Goal: Information Seeking & Learning: Learn about a topic

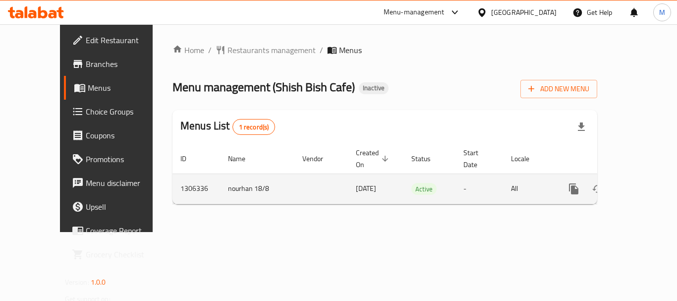
click at [640, 183] on icon "enhanced table" at bounding box center [646, 189] width 12 height 12
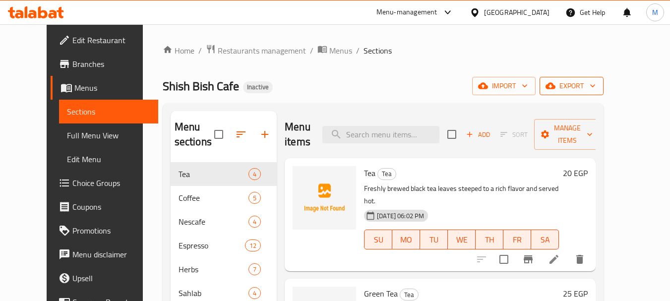
click at [597, 86] on icon "button" at bounding box center [593, 86] width 10 height 10
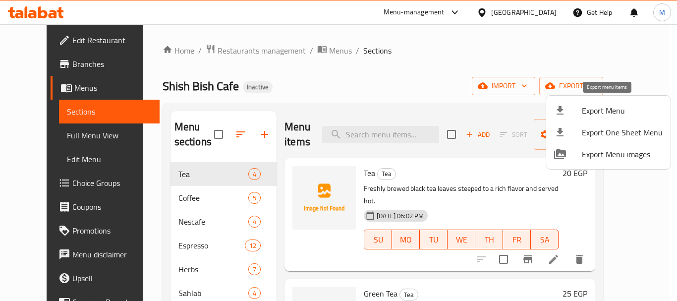
click at [613, 102] on li "Export Menu" at bounding box center [608, 111] width 124 height 22
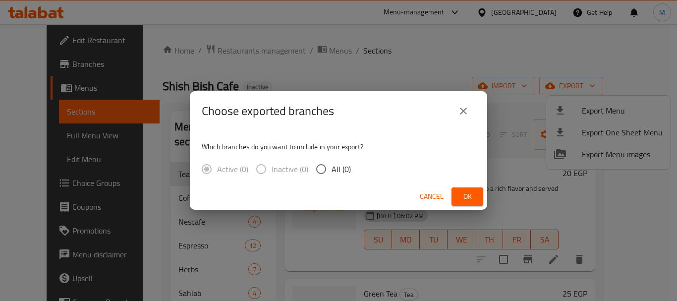
click at [334, 168] on span "All (0)" at bounding box center [341, 169] width 19 height 12
click at [332, 168] on input "All (0)" at bounding box center [321, 169] width 21 height 21
radio input "true"
click at [463, 198] on span "Ok" at bounding box center [468, 196] width 16 height 12
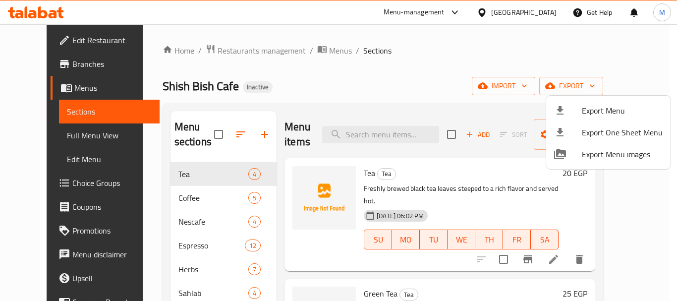
click at [70, 137] on div at bounding box center [338, 150] width 677 height 301
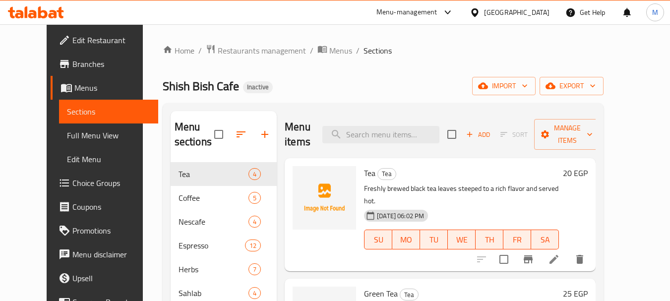
click at [70, 137] on span "Full Menu View" at bounding box center [109, 135] width 84 height 12
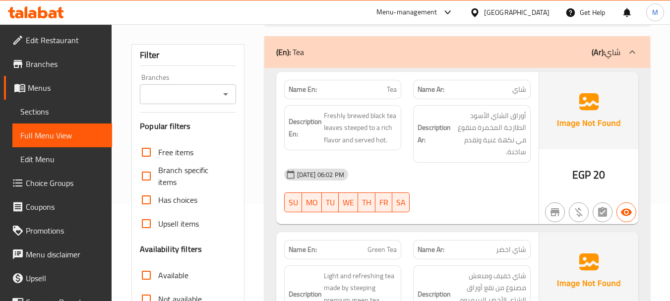
scroll to position [298, 0]
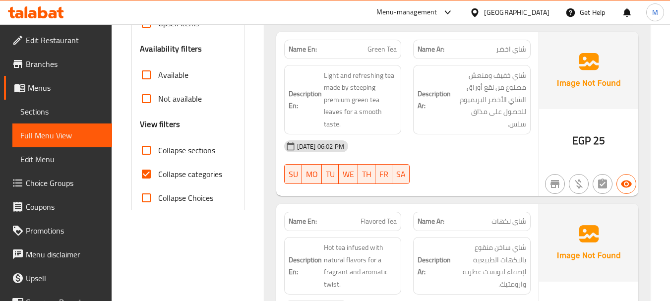
click at [159, 150] on span "Collapse sections" at bounding box center [186, 150] width 57 height 12
click at [158, 150] on input "Collapse sections" at bounding box center [146, 150] width 24 height 24
checkbox input "true"
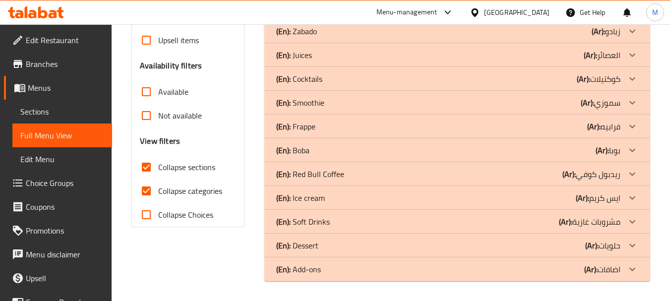
click at [157, 179] on input "Collapse categories" at bounding box center [146, 191] width 24 height 24
checkbox input "false"
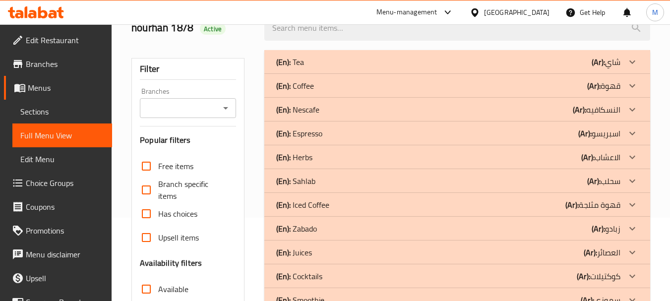
scroll to position [82, 0]
click at [300, 68] on p "(En): Tea" at bounding box center [290, 63] width 28 height 12
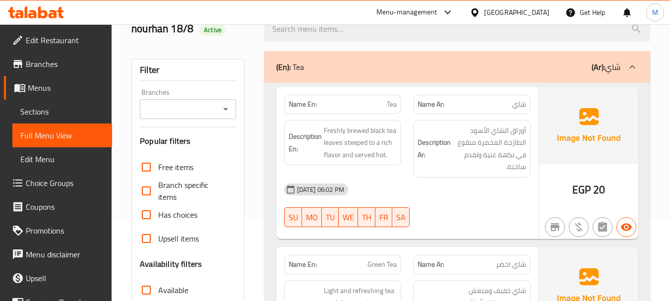
click at [393, 188] on div "[DATE] 06:02 PM" at bounding box center [407, 190] width 258 height 24
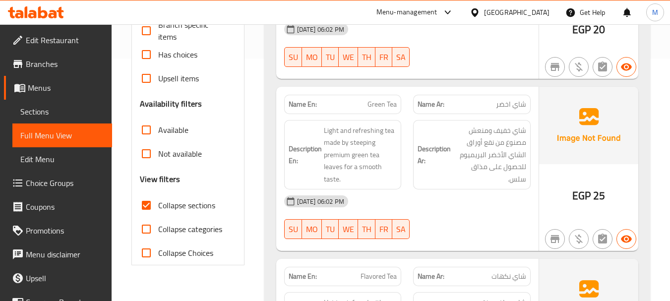
scroll to position [281, 0]
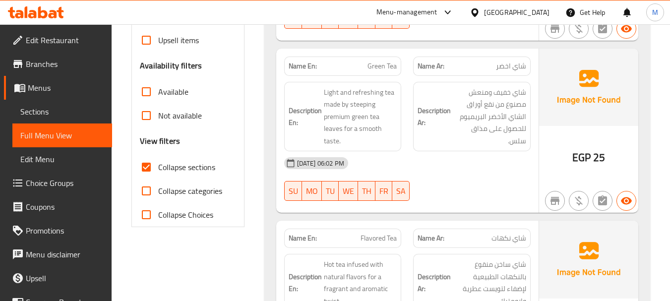
click at [429, 172] on div "[DATE] 06:02 PM" at bounding box center [407, 163] width 258 height 24
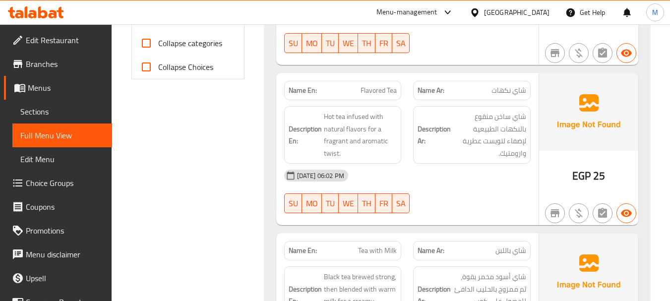
scroll to position [429, 0]
click at [442, 198] on div "[DATE] 06:02 PM SU MO TU WE TH FR SA" at bounding box center [407, 191] width 258 height 56
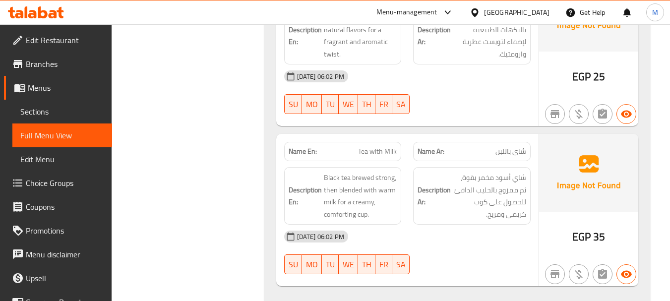
scroll to position [529, 0]
click at [426, 232] on div "[DATE] 06:02 PM" at bounding box center [407, 236] width 258 height 24
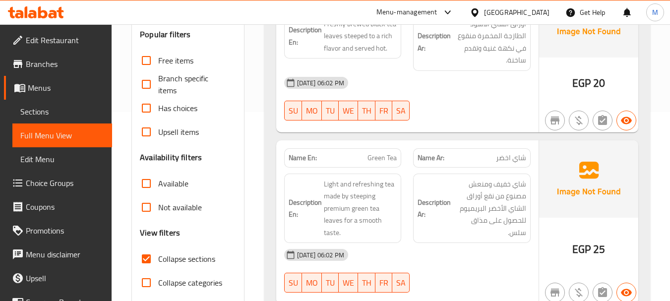
scroll to position [0, 0]
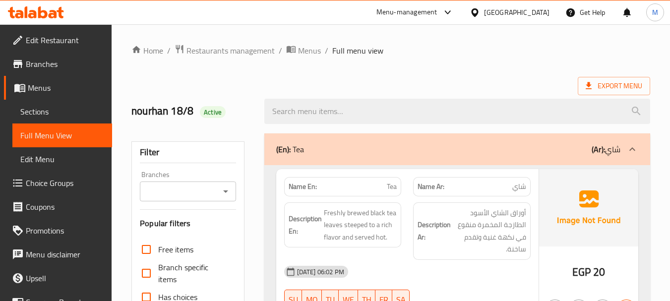
click at [352, 146] on div "(En): Tea (Ar): شاي" at bounding box center [448, 149] width 344 height 12
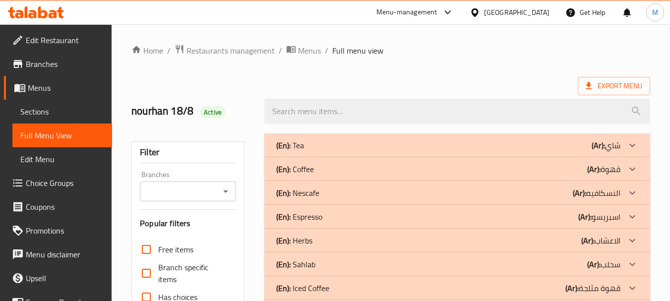
click at [315, 151] on div "(En): Coffee (Ar): قهوة" at bounding box center [448, 145] width 344 height 12
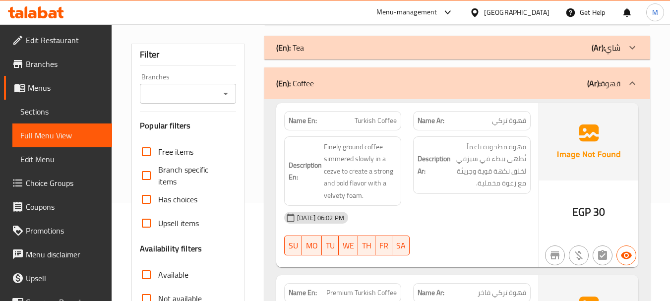
scroll to position [99, 0]
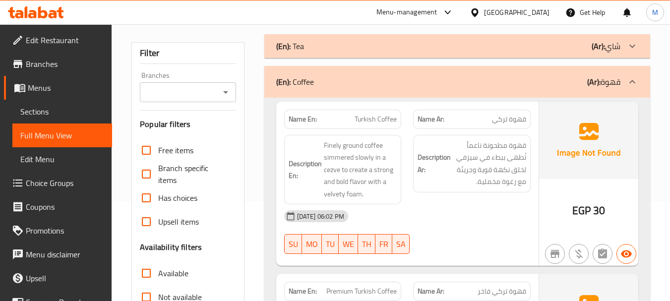
click at [476, 216] on div "[DATE] 06:02 PM" at bounding box center [407, 216] width 258 height 24
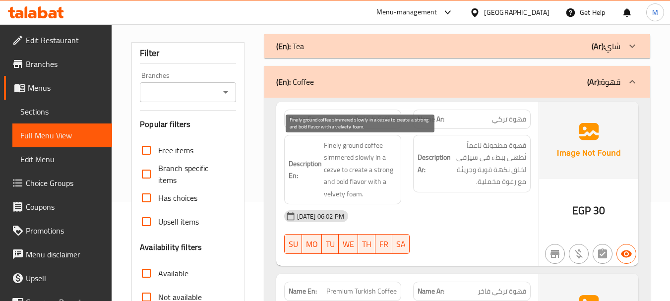
click at [330, 169] on span "Finely ground coffee simmered slowly in a cezve to create a strong and bold fla…" at bounding box center [360, 169] width 73 height 61
copy span "cezve"
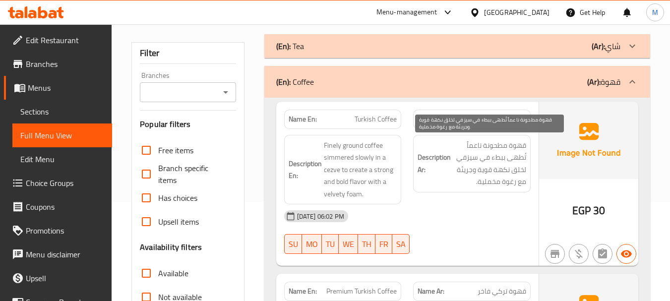
click at [470, 156] on span "قهوة مطحونة ناعماً تُطهى ببطء في سيزفي لخلق نكهة قوية وجريئة مع رغوة مخملية." at bounding box center [489, 163] width 73 height 49
copy span "[PERSON_NAME]"
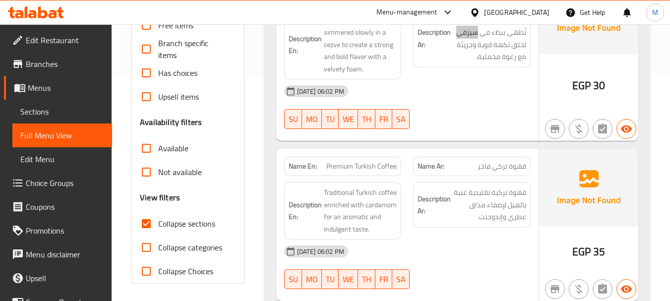
scroll to position [248, 0]
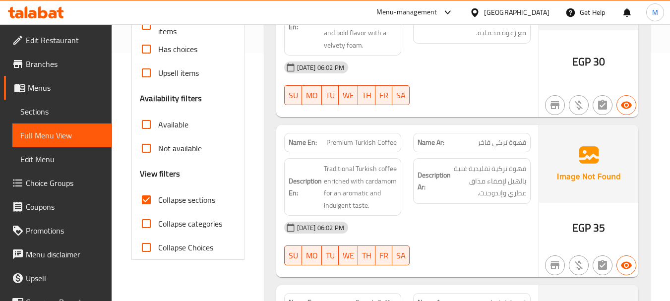
click at [461, 210] on div "Description Ar: قهوة تركية تقليدية غنية بالهيل لإضفاء مذاق عطري وإندوجنت." at bounding box center [471, 186] width 129 height 69
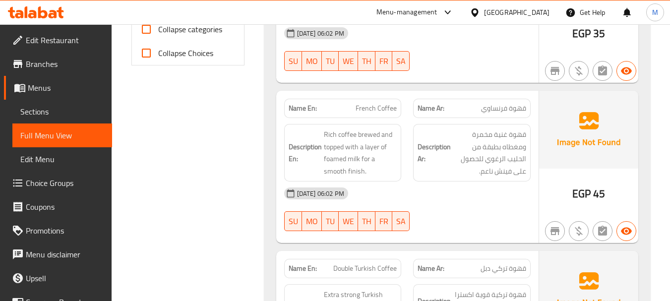
scroll to position [446, 0]
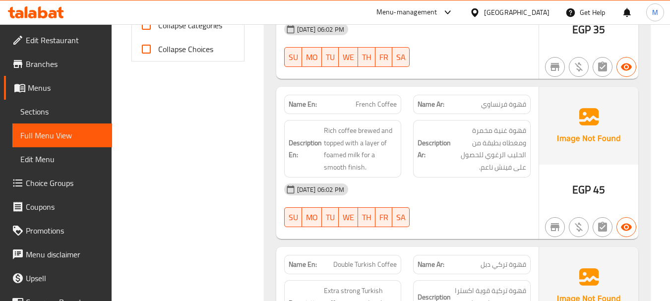
click at [420, 196] on div "[DATE] 06:02 PM" at bounding box center [407, 190] width 258 height 24
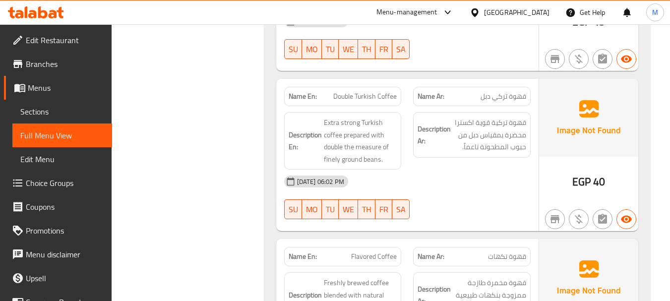
scroll to position [645, 0]
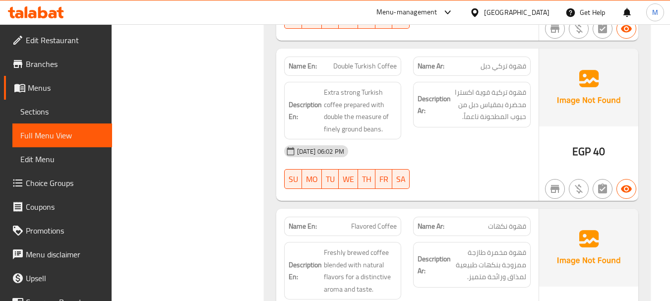
click at [443, 160] on div "[DATE] 06:02 PM" at bounding box center [407, 151] width 258 height 24
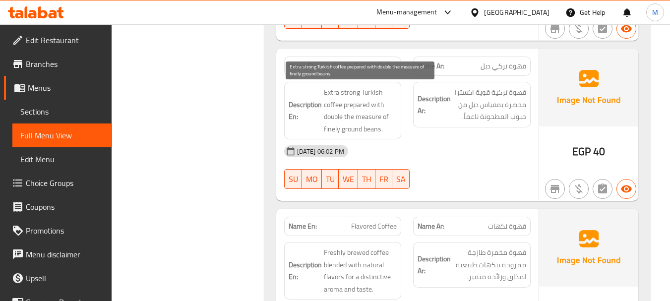
click at [369, 131] on span "Extra strong Turkish coffee prepared with double the measure of finely ground b…" at bounding box center [360, 110] width 73 height 49
click at [369, 119] on span "Extra strong Turkish coffee prepared with double the measure of finely ground b…" at bounding box center [360, 110] width 73 height 49
copy span "measure"
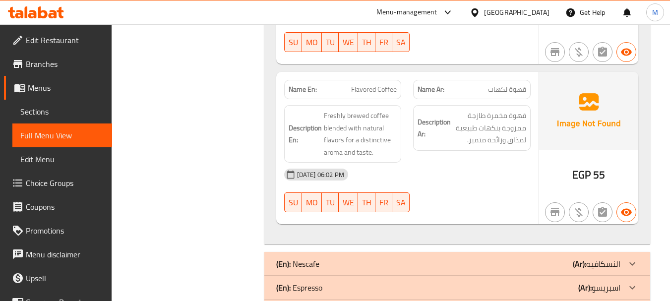
scroll to position [793, 0]
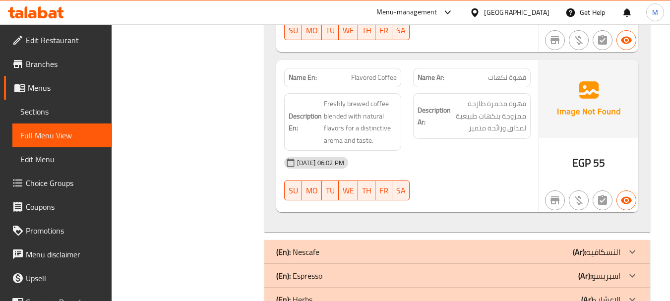
click at [458, 166] on div "[DATE] 06:02 PM" at bounding box center [407, 163] width 258 height 24
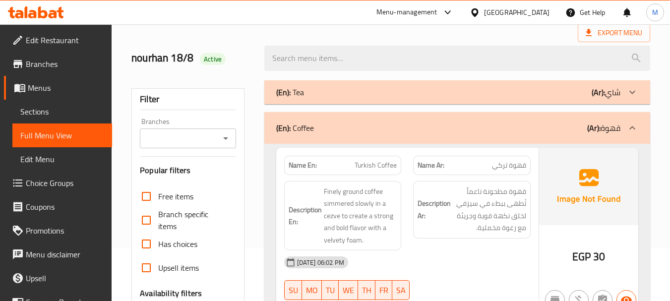
scroll to position [0, 0]
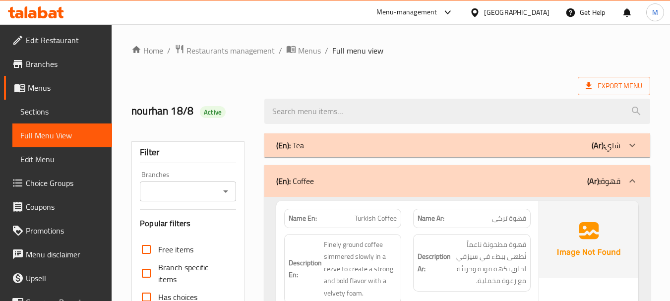
click at [369, 168] on div "(En): Coffee (Ar): قهوة" at bounding box center [457, 181] width 386 height 32
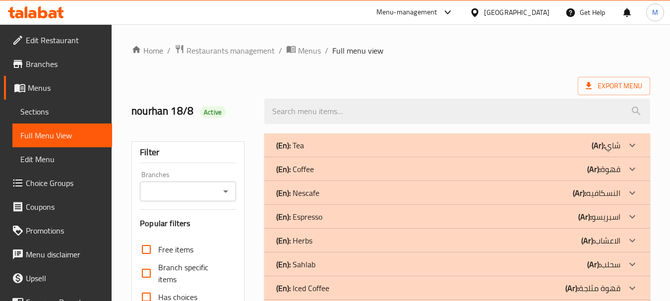
click at [310, 157] on div "(En): Nescafe (Ar): النسكافيه" at bounding box center [457, 145] width 386 height 24
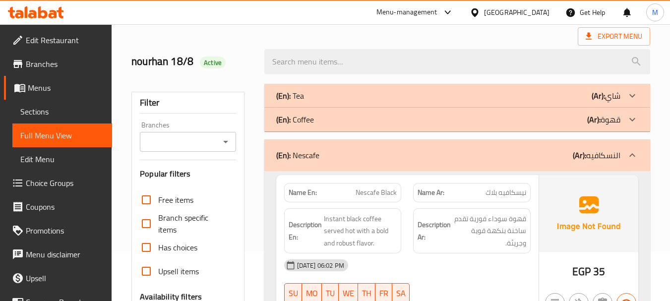
scroll to position [99, 0]
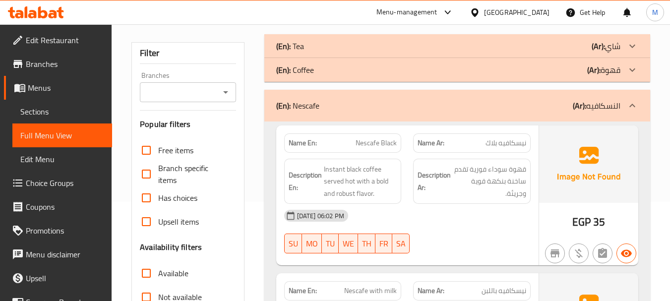
click at [434, 220] on div "[DATE] 06:02 PM" at bounding box center [407, 216] width 258 height 24
click at [329, 169] on span "Instant black coffee served hot with a bold and robust flavor." at bounding box center [360, 181] width 73 height 37
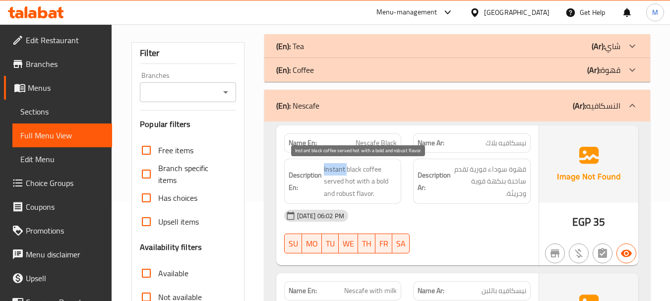
click at [329, 169] on span "Instant black coffee served hot with a bold and robust flavor." at bounding box center [360, 181] width 73 height 37
copy span "Instant"
click at [373, 167] on span "Instant black coffee served hot with a bold and robust flavor." at bounding box center [360, 181] width 73 height 37
copy span "coffee"
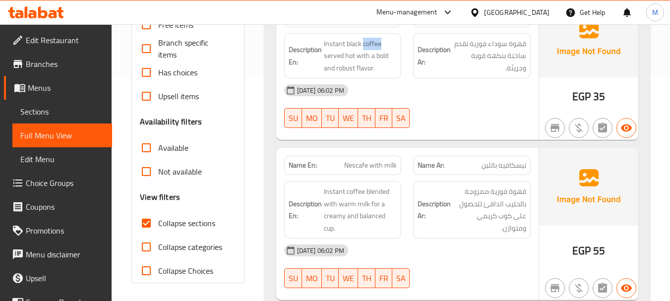
scroll to position [248, 0]
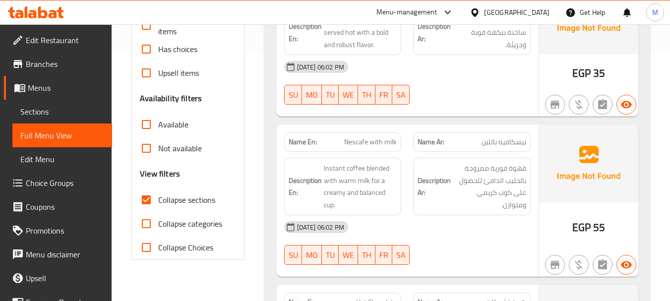
click at [427, 220] on div "[DATE] 06:02 PM" at bounding box center [407, 227] width 258 height 24
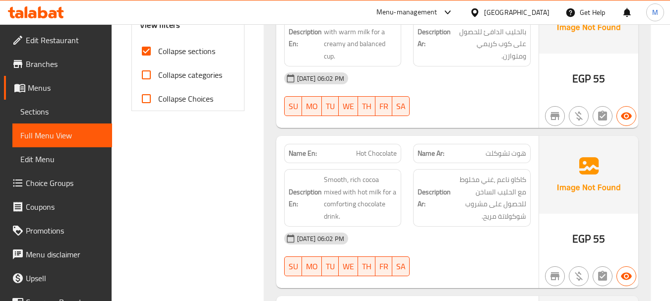
scroll to position [446, 0]
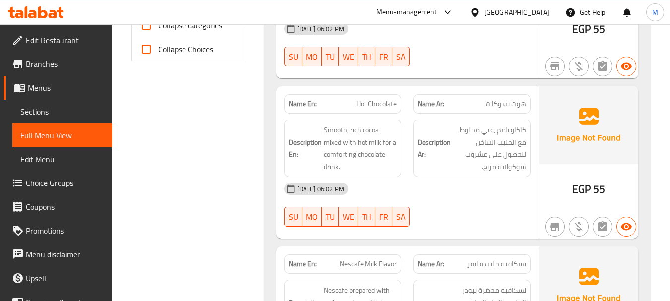
click at [438, 194] on div "[DATE] 06:02 PM" at bounding box center [407, 189] width 258 height 24
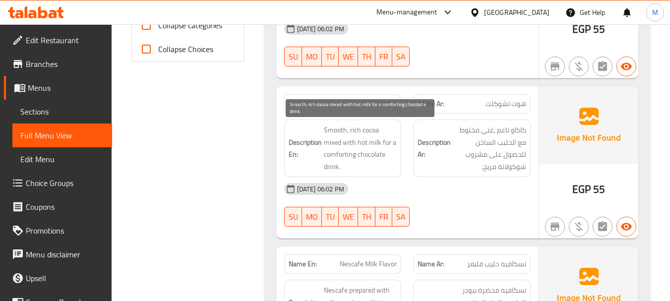
click at [335, 153] on span "Smooth, rich cocoa mixed with hot milk for a comforting chocolate drink." at bounding box center [360, 148] width 73 height 49
copy span "comforting"
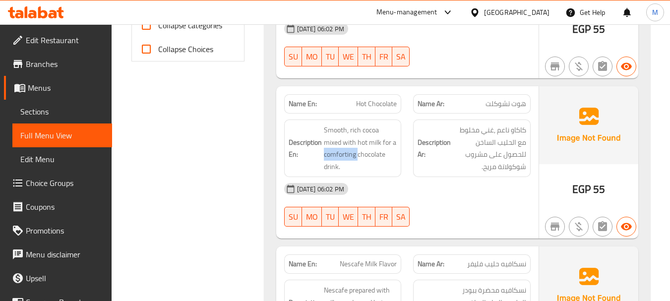
click at [241, 152] on div "Filter Branches Branches Popular filters Free items Branch specific items Has c…" at bounding box center [191, 241] width 132 height 1121
click at [339, 154] on span "Smooth, rich cocoa mixed with hot milk for a comforting chocolate drink." at bounding box center [360, 148] width 73 height 49
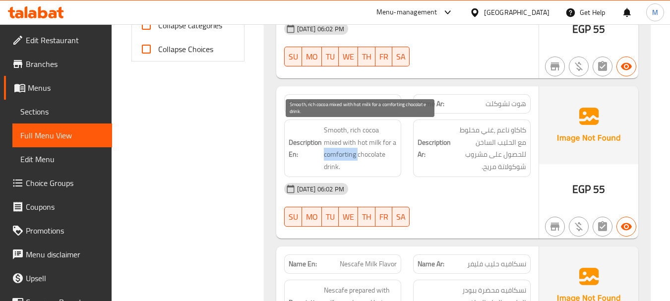
click at [339, 154] on span "Smooth, rich cocoa mixed with hot milk for a comforting chocolate drink." at bounding box center [360, 148] width 73 height 49
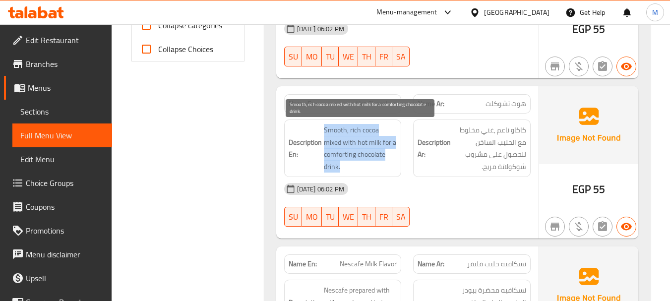
click at [339, 154] on span "Smooth, rich cocoa mixed with hot milk for a comforting chocolate drink." at bounding box center [360, 148] width 73 height 49
click at [339, 156] on span "Smooth, rich cocoa mixed with hot milk for a comforting chocolate drink." at bounding box center [360, 148] width 73 height 49
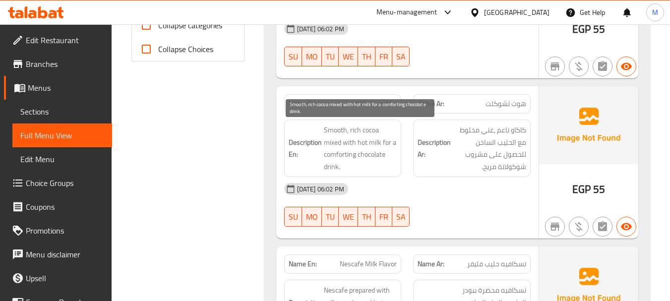
click at [330, 151] on span "Smooth, rich cocoa mixed with hot milk for a comforting chocolate drink." at bounding box center [360, 148] width 73 height 49
copy span "comforting"
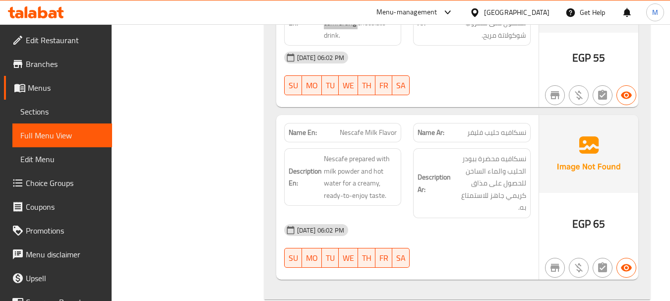
scroll to position [595, 0]
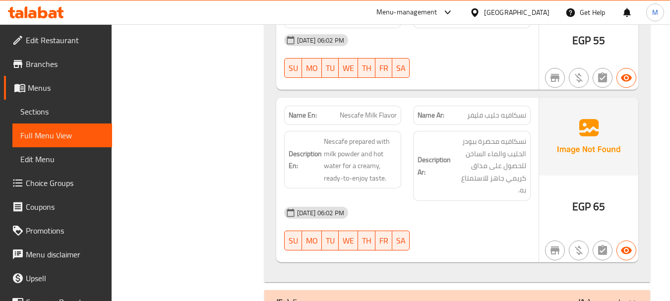
click at [437, 216] on div "[DATE] 06:02 PM" at bounding box center [407, 213] width 258 height 24
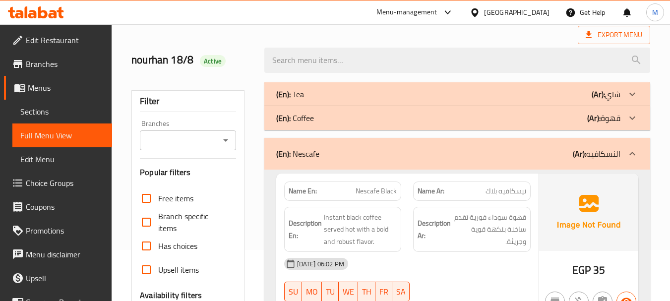
scroll to position [99, 0]
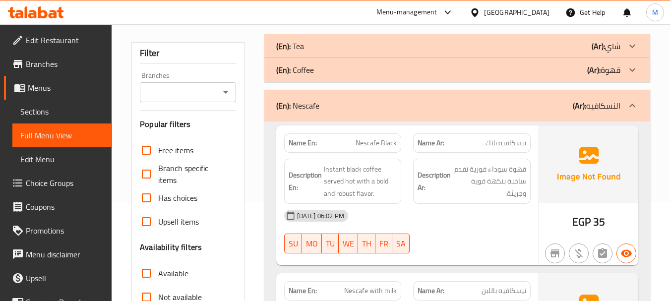
click at [345, 112] on div "(En): Nescafe (Ar): النسكافيه" at bounding box center [457, 106] width 386 height 32
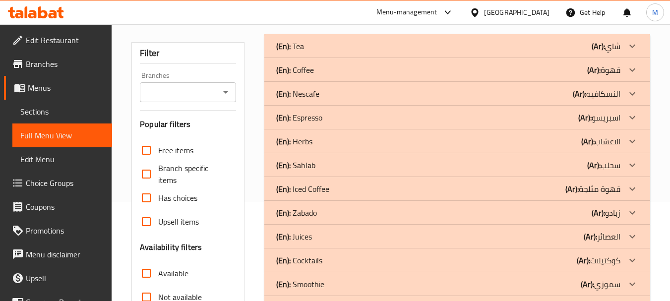
click at [304, 52] on p "(En): Espresso" at bounding box center [290, 46] width 28 height 12
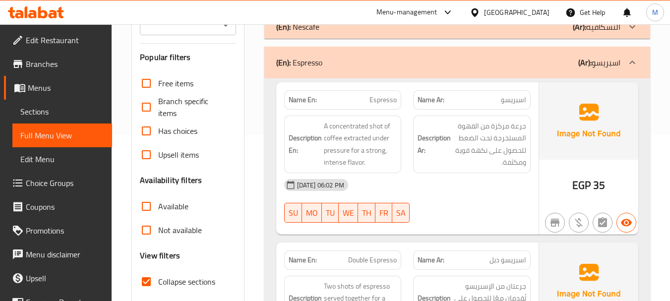
scroll to position [149, 0]
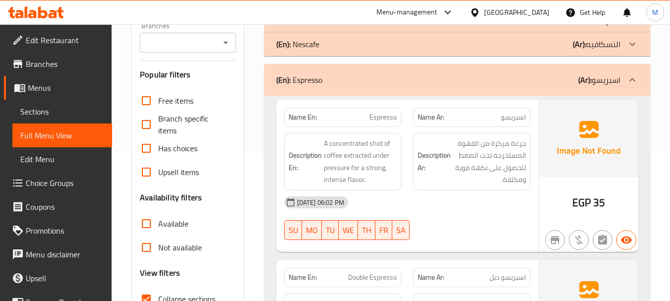
drag, startPoint x: 258, startPoint y: 299, endPoint x: 308, endPoint y: 257, distance: 65.8
click at [441, 200] on div "[DATE] 06:02 PM" at bounding box center [407, 202] width 258 height 24
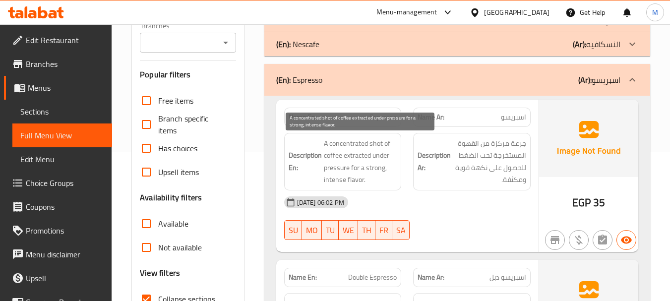
click at [371, 143] on span "A concentrated shot of coffee extracted under pressure for a strong, intense fl…" at bounding box center [360, 161] width 73 height 49
copy span "shot"
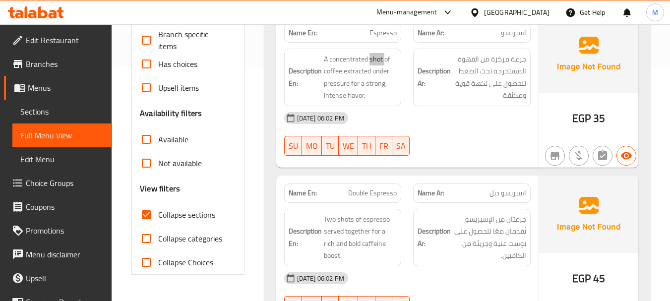
scroll to position [298, 0]
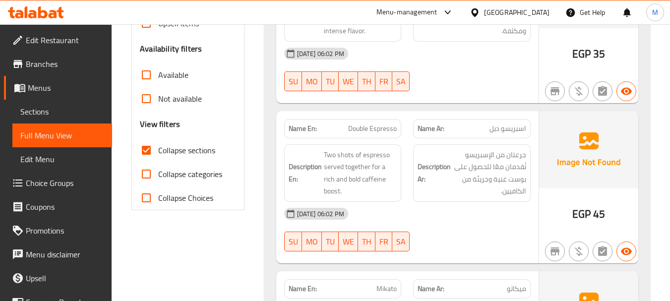
click at [418, 221] on div "[DATE] 06:02 PM" at bounding box center [407, 214] width 258 height 24
click at [385, 179] on span "Two shots of espresso served together for a rich and bold caffeine boost." at bounding box center [360, 173] width 73 height 49
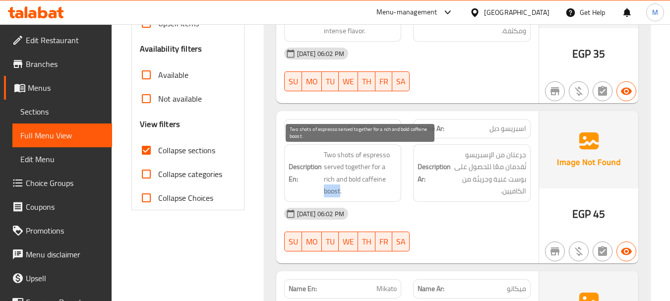
click at [385, 179] on span "Two shots of espresso served together for a rich and bold caffeine boost." at bounding box center [360, 173] width 73 height 49
copy span "boost"
click at [337, 178] on span "Two shots of espresso served together for a rich and bold caffeine boost." at bounding box center [360, 173] width 73 height 49
copy span "bold"
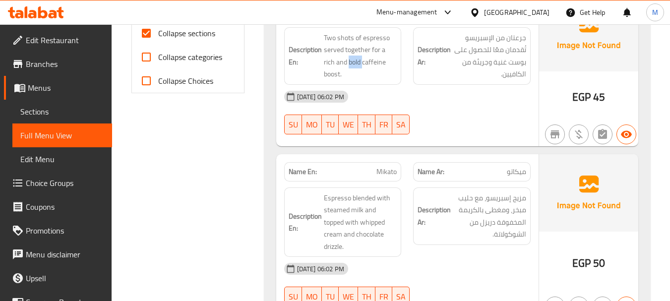
scroll to position [446, 0]
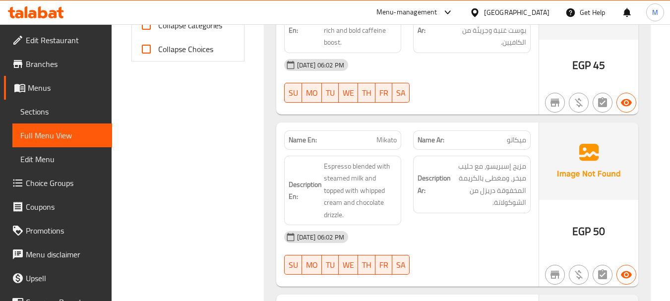
click at [417, 249] on div "[DATE] 06:02 PM" at bounding box center [407, 237] width 258 height 24
click at [513, 140] on span "ميكاتو" at bounding box center [516, 140] width 19 height 10
click at [383, 141] on span "Mikato" at bounding box center [386, 140] width 20 height 10
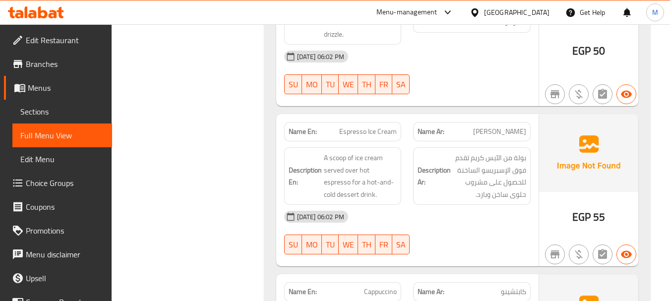
scroll to position [645, 0]
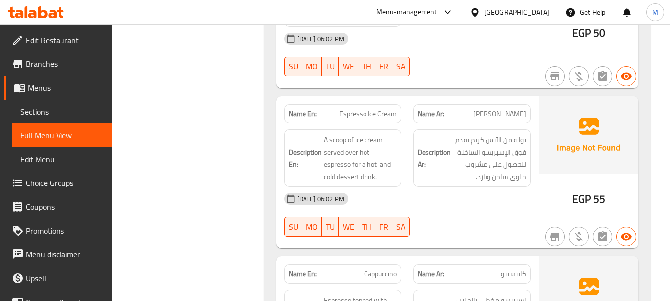
click at [408, 205] on div "[DATE] 06:02 PM" at bounding box center [407, 199] width 258 height 24
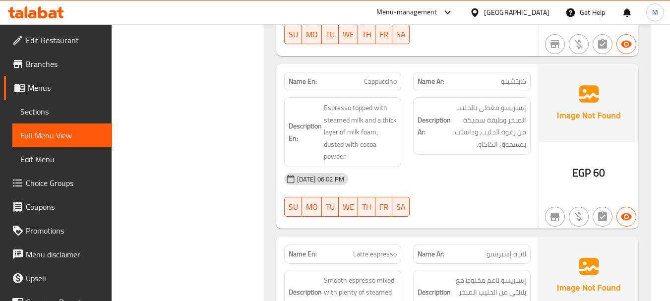
scroll to position [893, 0]
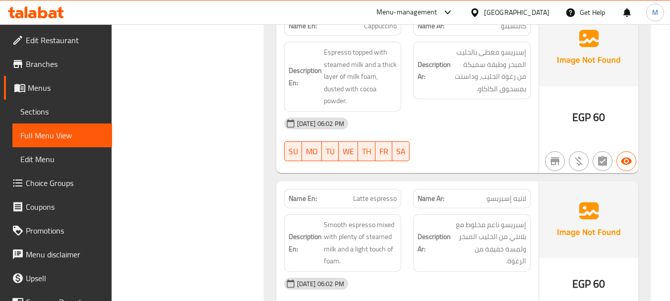
click at [457, 136] on div "[DATE] 06:02 PM SU MO TU WE TH FR SA" at bounding box center [407, 140] width 258 height 56
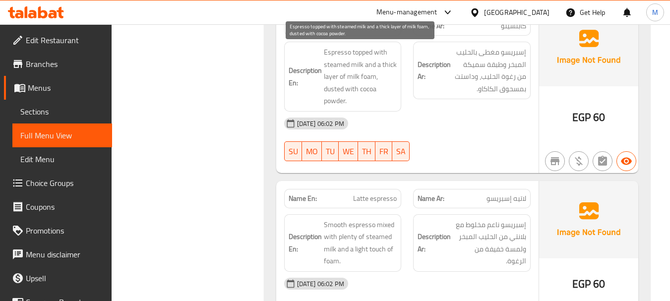
click at [332, 89] on span "Espresso topped with steamed milk and a thick layer of milk foam, dusted with c…" at bounding box center [360, 76] width 73 height 61
click at [353, 93] on span "Espresso topped with steamed milk and a thick layer of milk foam, dusted with c…" at bounding box center [360, 76] width 73 height 61
drag, startPoint x: 357, startPoint y: 88, endPoint x: 324, endPoint y: 93, distance: 33.1
click at [324, 93] on span "Espresso topped with steamed milk and a thick layer of milk foam, dusted with c…" at bounding box center [360, 76] width 73 height 61
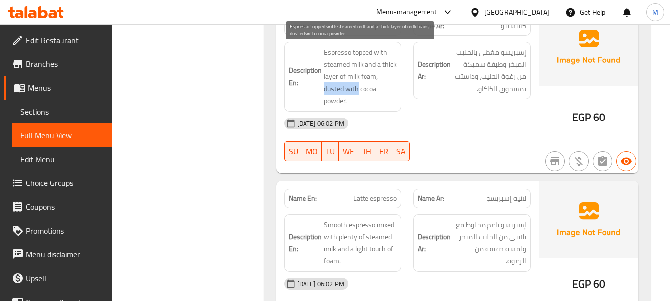
click at [346, 89] on span "Espresso topped with steamed milk and a thick layer of milk foam, dusted with c…" at bounding box center [360, 76] width 73 height 61
drag, startPoint x: 324, startPoint y: 89, endPoint x: 358, endPoint y: 84, distance: 34.0
click at [358, 84] on span "Espresso topped with steamed milk and a thick layer of milk foam, dusted with c…" at bounding box center [360, 76] width 73 height 61
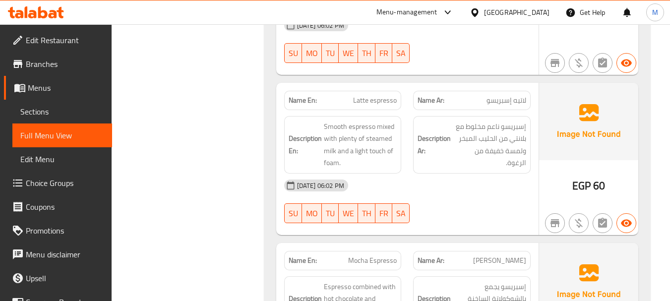
scroll to position [992, 0]
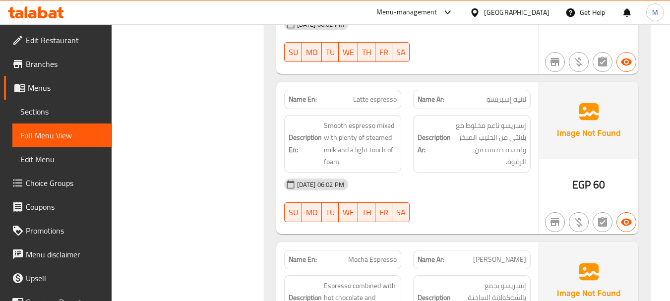
click at [417, 179] on div "[DATE] 06:02 PM" at bounding box center [407, 185] width 258 height 24
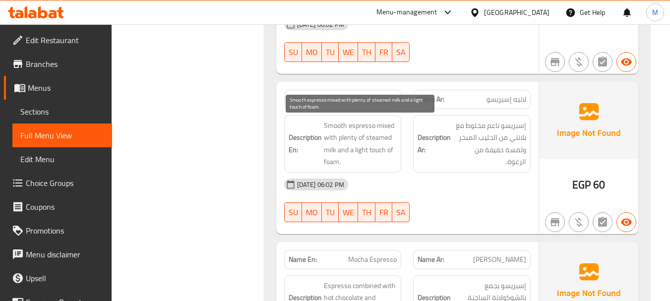
click at [342, 139] on span "Smooth espresso mixed with plenty of steamed milk and a light touch of foam." at bounding box center [360, 143] width 73 height 49
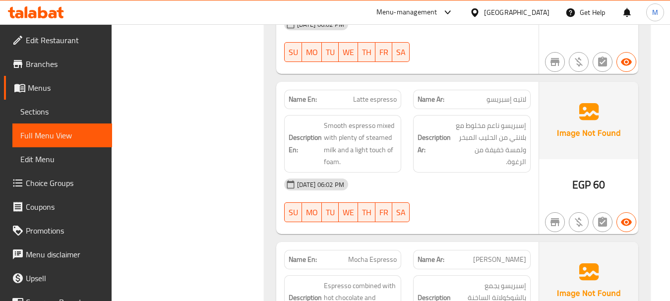
click at [410, 185] on div "[DATE] 06:02 PM" at bounding box center [407, 185] width 258 height 24
click at [366, 102] on span "Latte espresso" at bounding box center [375, 99] width 44 height 10
click at [414, 171] on div "Description Ar: إسبريسو ناعم مخلوط مع بلانتي من الحليب المبخر ولمسة خفيفة من ال…" at bounding box center [471, 143] width 129 height 69
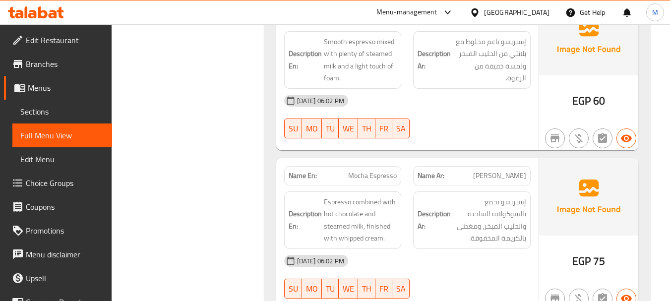
scroll to position [1091, 0]
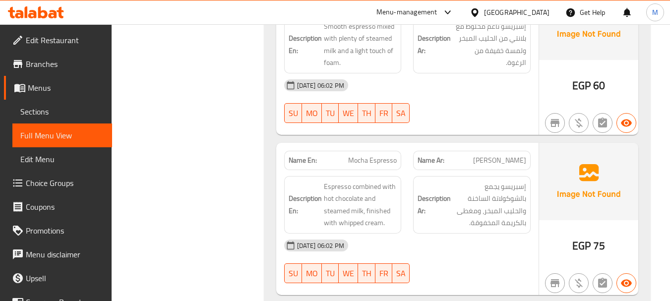
click at [431, 248] on div "[DATE] 06:02 PM" at bounding box center [407, 246] width 258 height 24
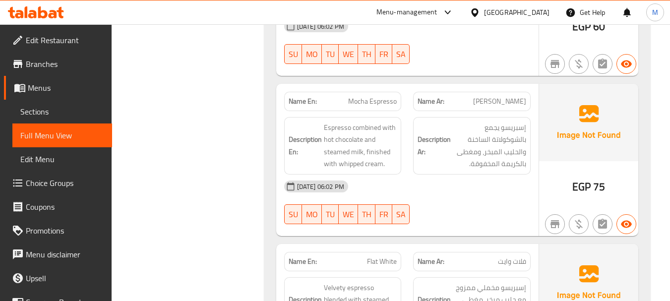
scroll to position [1289, 0]
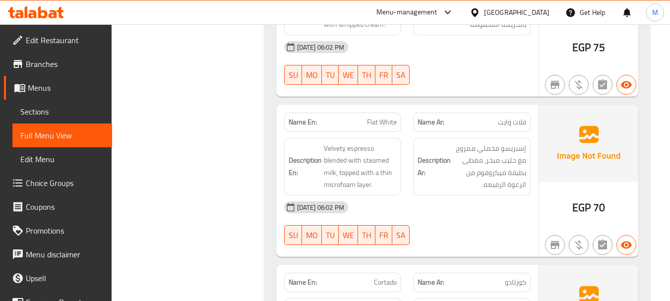
click at [430, 224] on div "[DATE] 06:02 PM SU MO TU WE TH FR SA" at bounding box center [407, 223] width 258 height 56
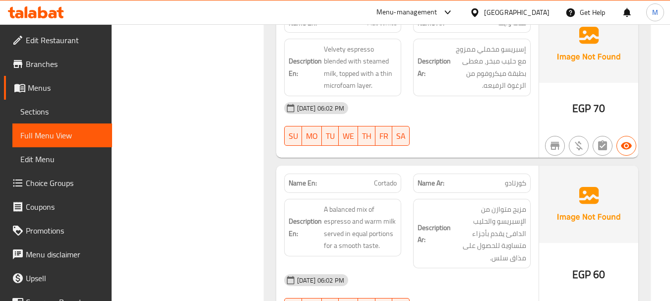
scroll to position [1438, 0]
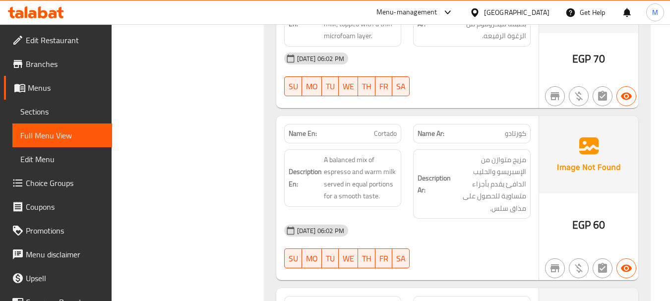
click at [405, 216] on div "Description En: A balanced mix of espresso and warm milk served in equal portio…" at bounding box center [342, 184] width 129 height 82
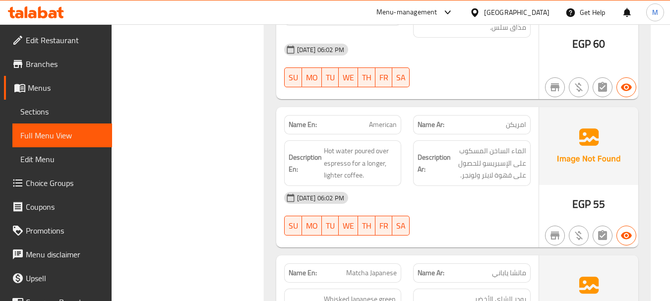
scroll to position [1636, 0]
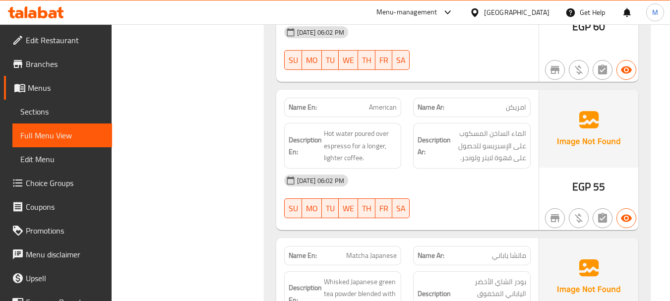
click at [461, 204] on div "[DATE] 06:02 PM SU MO TU WE TH FR SA" at bounding box center [407, 197] width 258 height 56
click at [381, 146] on span "Hot water poured over espresso for a longer, lighter coffee." at bounding box center [360, 145] width 73 height 37
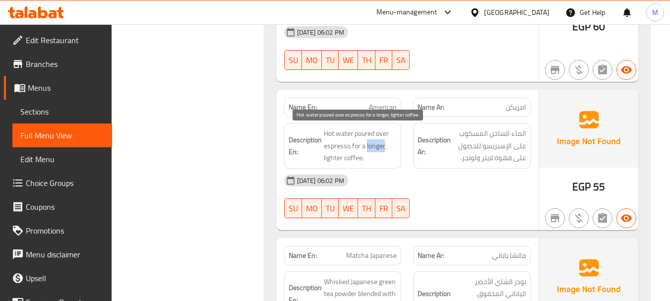
click at [381, 146] on span "Hot water poured over espresso for a longer, lighter coffee." at bounding box center [360, 145] width 73 height 37
click at [326, 156] on span "Hot water poured over espresso for a longer, lighter coffee." at bounding box center [360, 145] width 73 height 37
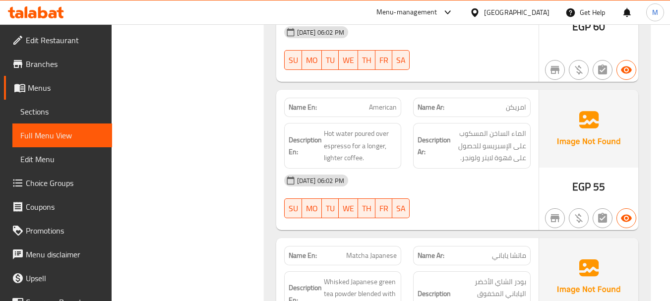
click at [372, 148] on span "Hot water poured over espresso for a longer, lighter coffee." at bounding box center [360, 145] width 73 height 37
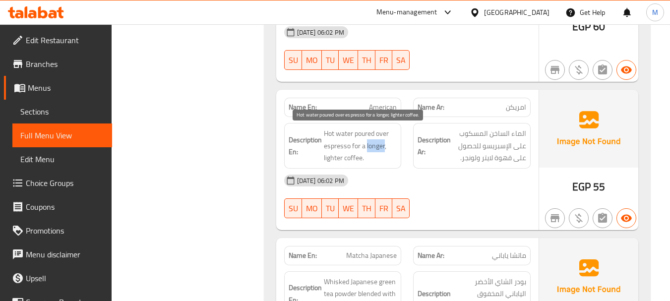
click at [372, 148] on span "Hot water poured over espresso for a longer, lighter coffee." at bounding box center [360, 145] width 73 height 37
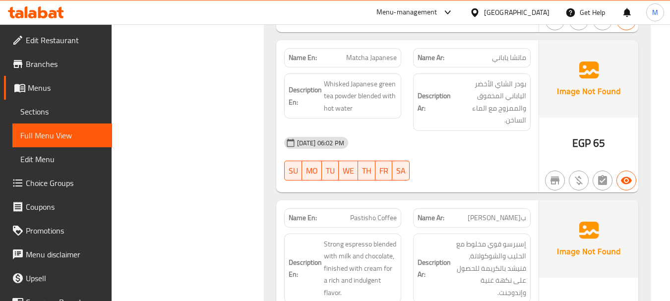
scroll to position [1835, 0]
click at [459, 150] on div "[DATE] 06:02 PM SU MO TU WE TH FR SA" at bounding box center [407, 158] width 258 height 56
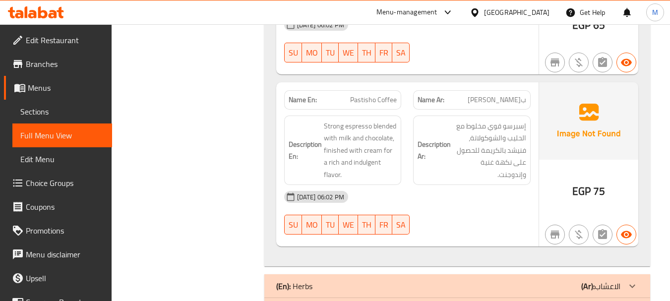
scroll to position [1983, 0]
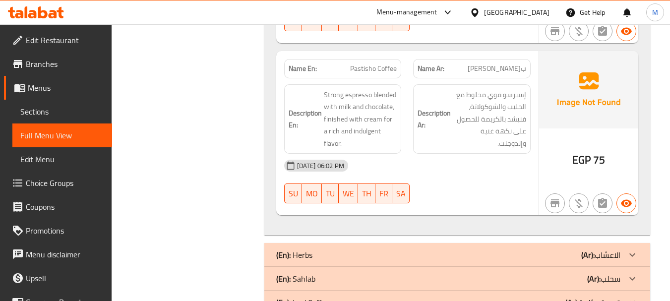
click at [470, 178] on div "[DATE] 06:02 PM SU MO TU WE TH FR SA" at bounding box center [407, 182] width 258 height 56
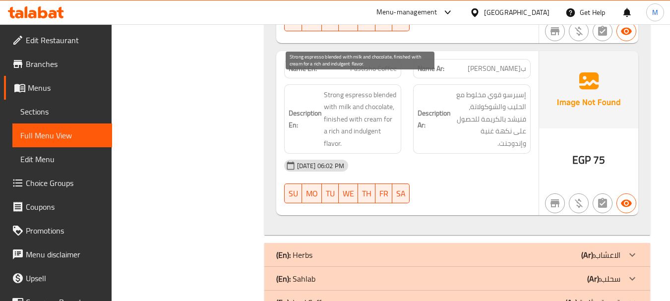
click at [336, 103] on span "Strong espresso blended with milk and chocolate, finished with cream for a rich…" at bounding box center [360, 119] width 73 height 61
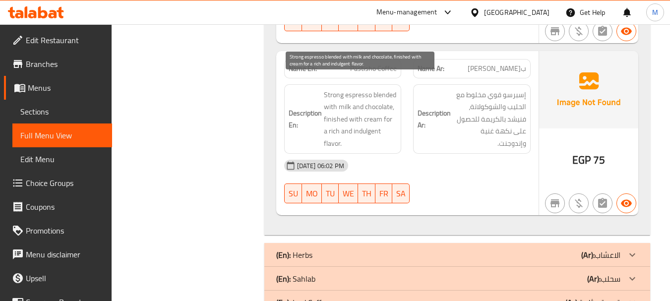
click at [368, 105] on span "Strong espresso blended with milk and chocolate, finished with cream for a rich…" at bounding box center [360, 119] width 73 height 61
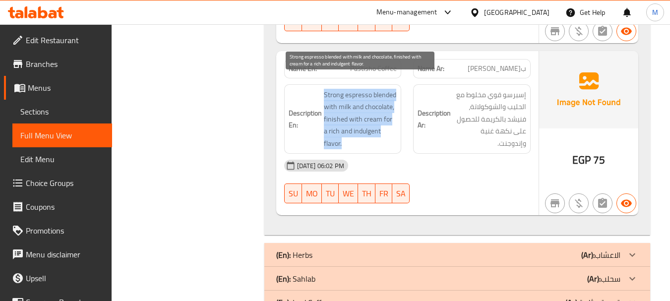
click at [368, 105] on span "Strong espresso blended with milk and chocolate, finished with cream for a rich…" at bounding box center [360, 119] width 73 height 61
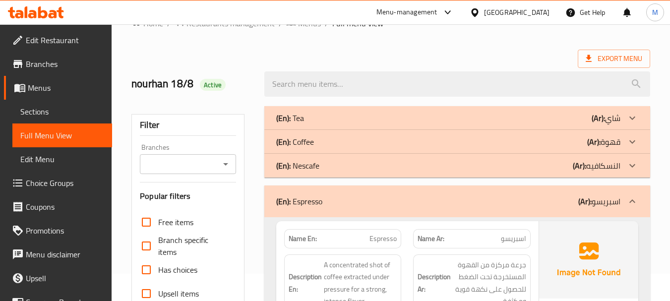
scroll to position [50, 0]
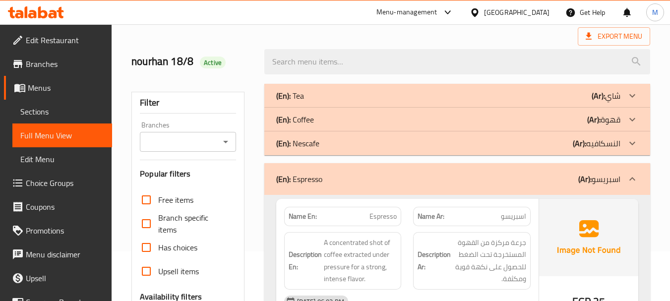
click at [320, 173] on p "(En): Espresso" at bounding box center [299, 179] width 46 height 12
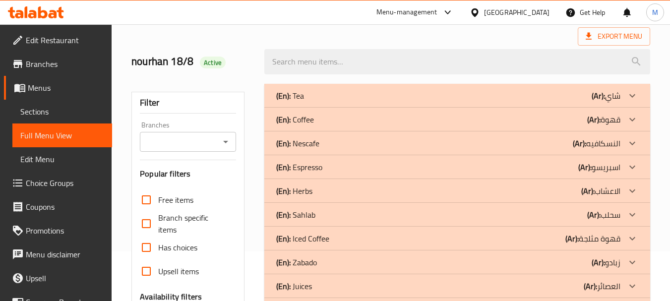
click at [259, 110] on div "(En): Tea (Ar): شاي Name En: Tea Name Ar: شاي Description En: Freshly brewed bl…" at bounding box center [457, 298] width 398 height 440
click at [325, 102] on div "(En): Herbs (Ar): الاعشاب" at bounding box center [448, 96] width 344 height 12
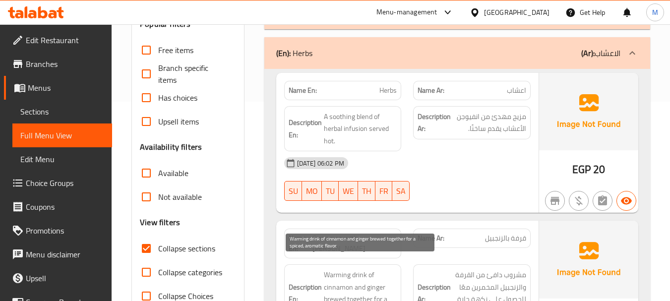
scroll to position [198, 0]
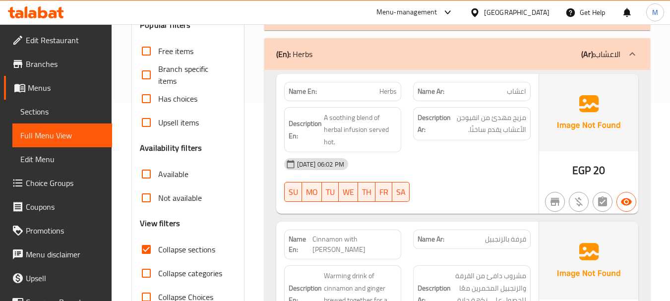
click at [436, 163] on div "[DATE] 06:02 PM" at bounding box center [407, 164] width 258 height 24
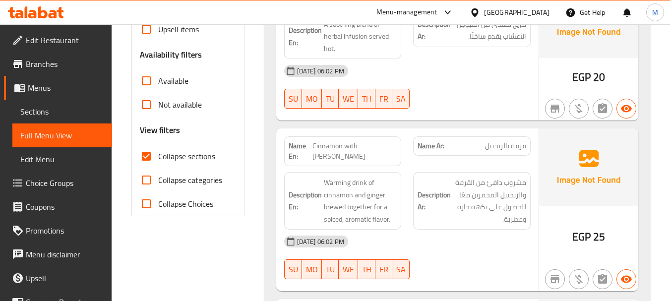
scroll to position [298, 0]
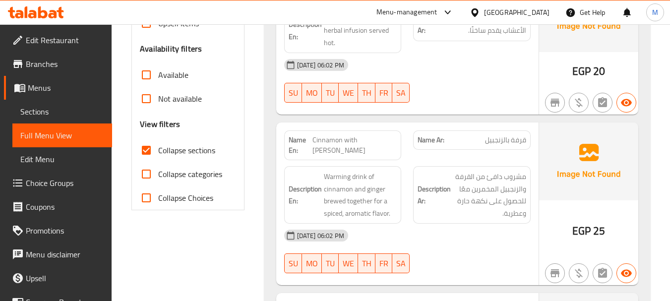
click at [432, 224] on div "[DATE] 06:02 PM" at bounding box center [407, 236] width 258 height 24
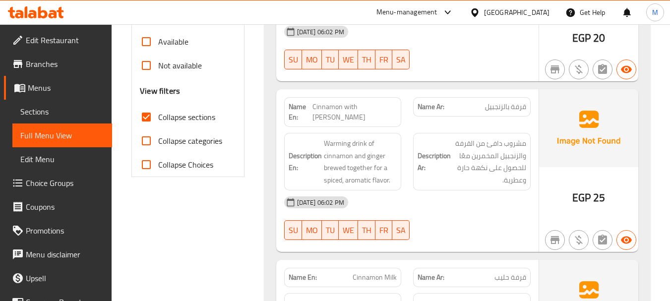
scroll to position [347, 0]
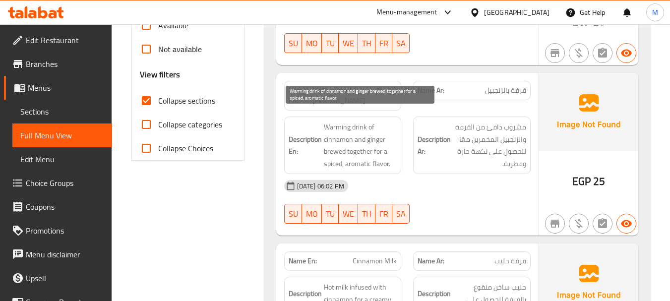
click at [329, 151] on span "Warming drink of cinnamon and ginger brewed together for a spiced, aromatic fla…" at bounding box center [360, 145] width 73 height 49
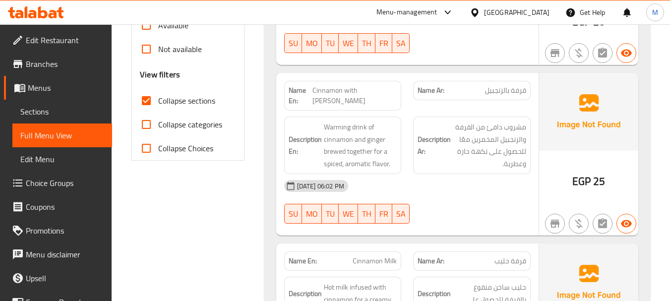
click at [303, 137] on strong "Description En:" at bounding box center [305, 145] width 33 height 24
click at [351, 137] on span "Warming drink of cinnamon and ginger brewed together for a spiced, aromatic fla…" at bounding box center [360, 145] width 73 height 49
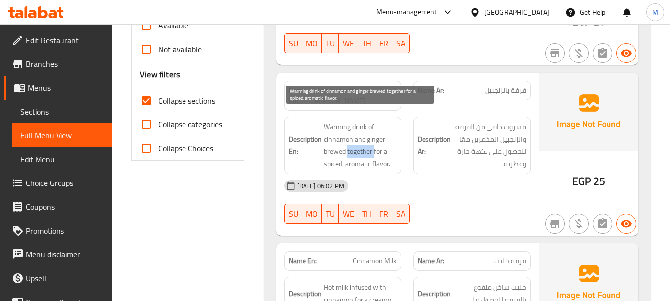
click at [351, 137] on span "Warming drink of cinnamon and ginger brewed together for a spiced, aromatic fla…" at bounding box center [360, 145] width 73 height 49
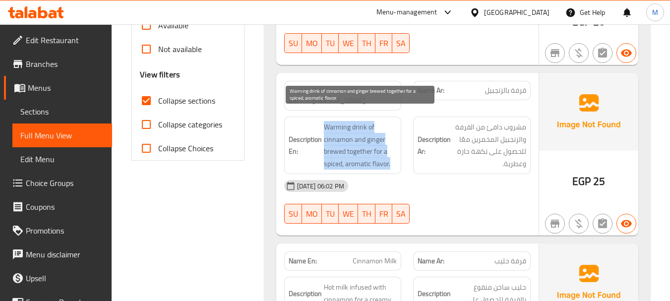
click at [351, 137] on span "Warming drink of cinnamon and ginger brewed together for a spiced, aromatic fla…" at bounding box center [360, 145] width 73 height 49
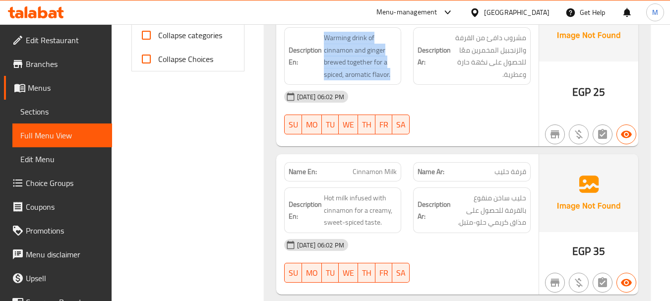
scroll to position [446, 0]
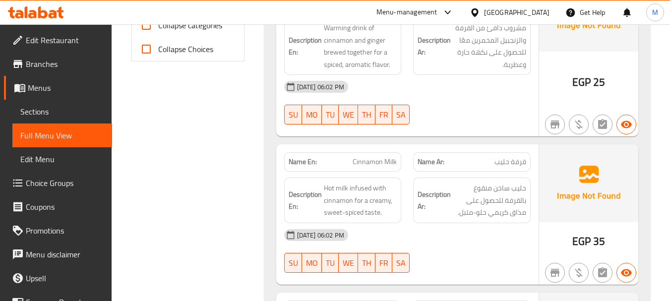
click at [445, 228] on div "[DATE] 06:02 PM" at bounding box center [407, 235] width 258 height 24
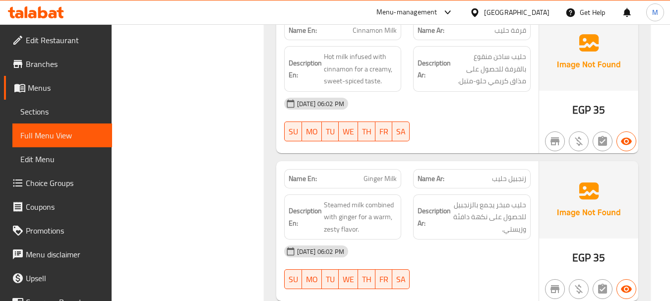
scroll to position [595, 0]
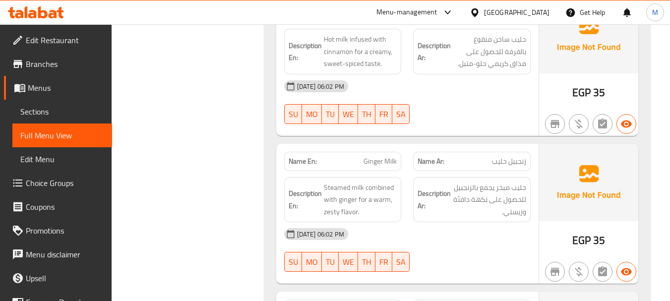
click at [425, 229] on div "[DATE] 06:02 PM" at bounding box center [407, 234] width 258 height 24
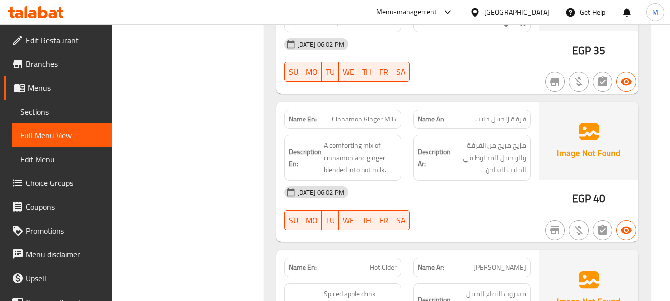
scroll to position [793, 0]
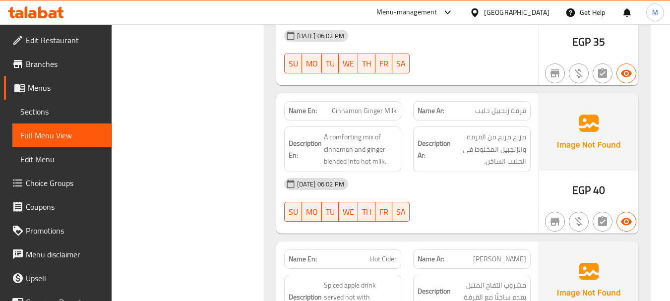
click at [447, 186] on div "[DATE] 06:02 PM SU MO TU WE TH FR SA" at bounding box center [407, 200] width 258 height 56
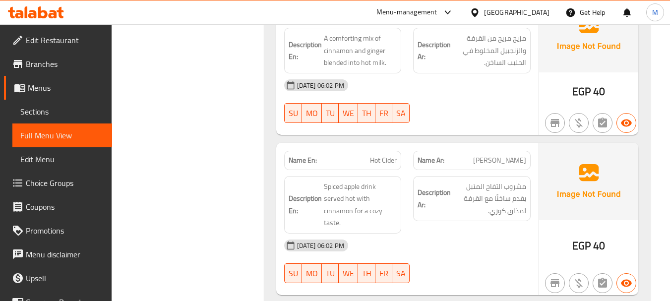
scroll to position [893, 0]
click at [437, 233] on div "[DATE] 06:02 PM" at bounding box center [407, 245] width 258 height 24
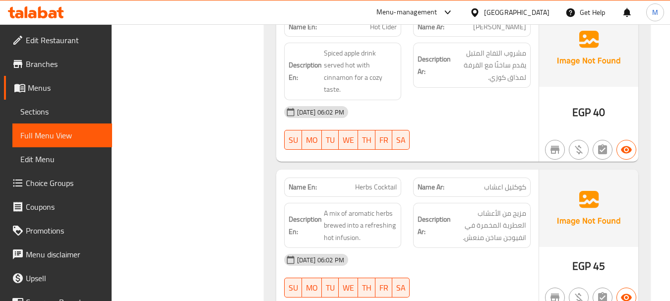
scroll to position [1041, 0]
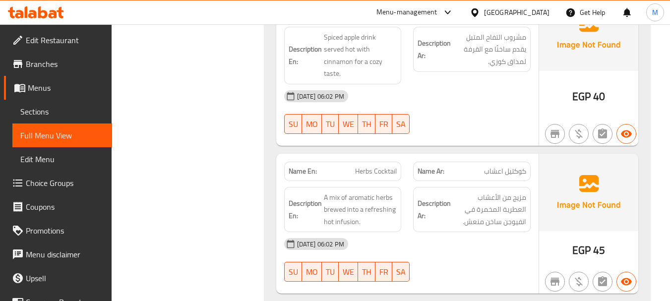
click at [437, 237] on div "[DATE] 06:02 PM" at bounding box center [407, 244] width 258 height 24
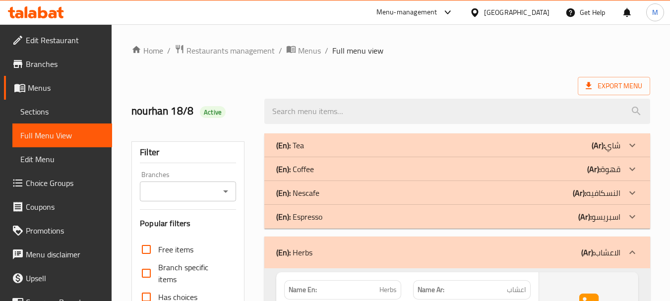
scroll to position [99, 0]
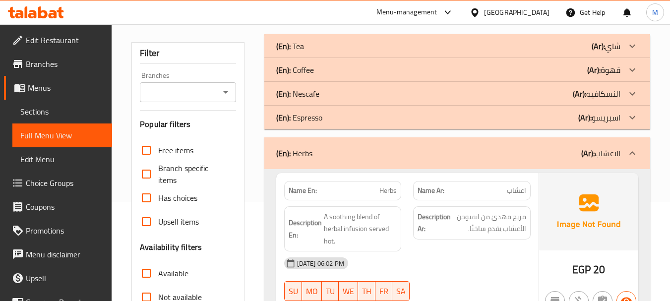
click at [388, 150] on div "(En): Herbs (Ar): الاعشاب" at bounding box center [448, 153] width 344 height 12
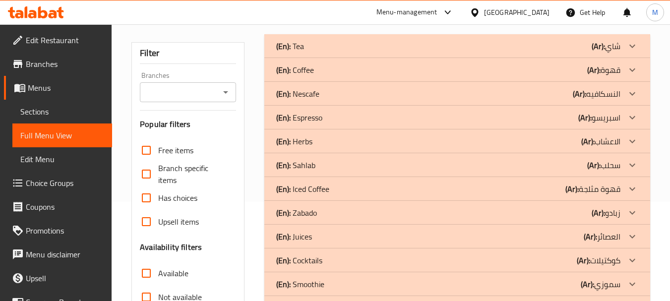
click at [341, 52] on div "(En): Sahlab (Ar): سحلب" at bounding box center [448, 46] width 344 height 12
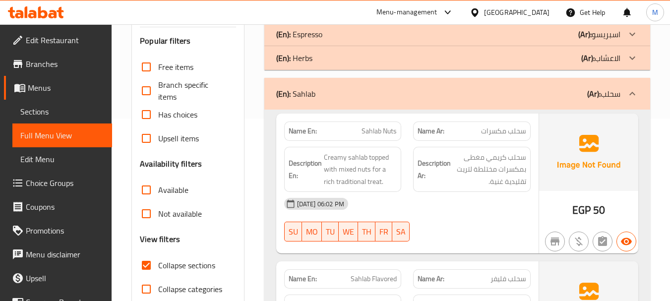
scroll to position [248, 0]
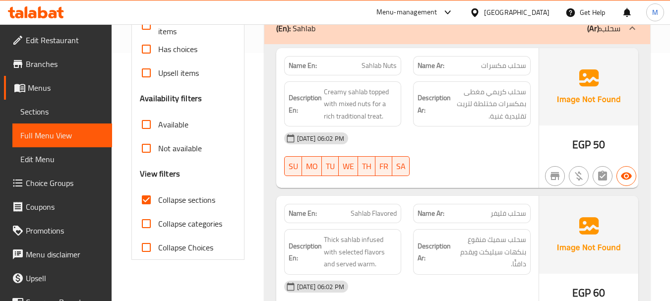
click at [435, 153] on div "[DATE] 06:02 PM SU MO TU WE TH FR SA" at bounding box center [407, 154] width 258 height 56
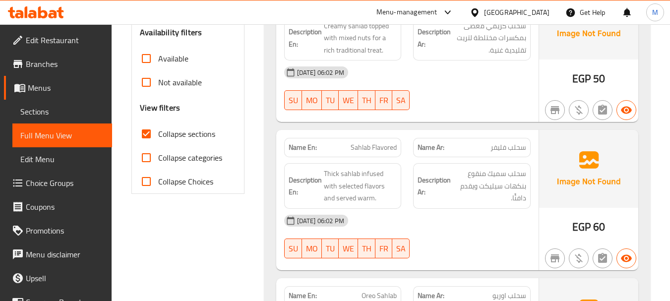
scroll to position [298, 0]
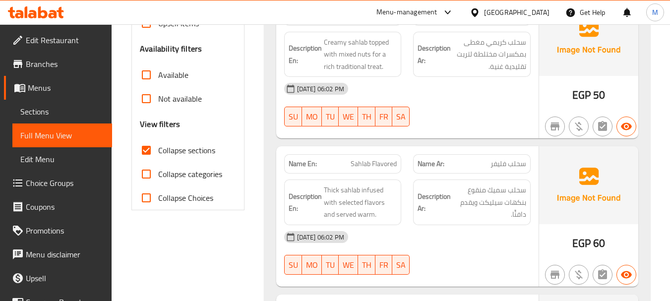
click at [425, 246] on div "[DATE] 06:02 PM" at bounding box center [407, 237] width 258 height 24
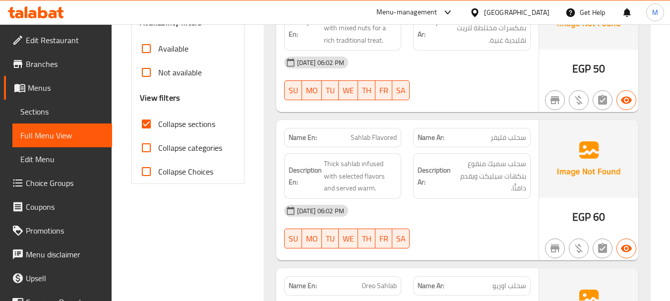
scroll to position [347, 0]
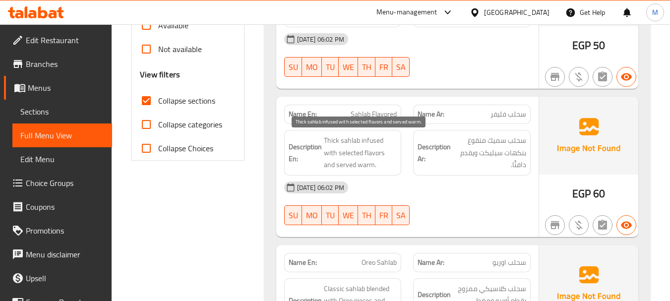
click at [341, 155] on span "Thick sahlab infused with selected flavors and served warm." at bounding box center [360, 152] width 73 height 37
click at [424, 213] on div "[DATE] 06:02 PM SU MO TU WE TH FR SA" at bounding box center [407, 204] width 258 height 56
click at [356, 161] on span "Thick sahlab infused with selected flavors and served warm." at bounding box center [360, 152] width 73 height 37
drag, startPoint x: 337, startPoint y: 153, endPoint x: 385, endPoint y: 154, distance: 48.1
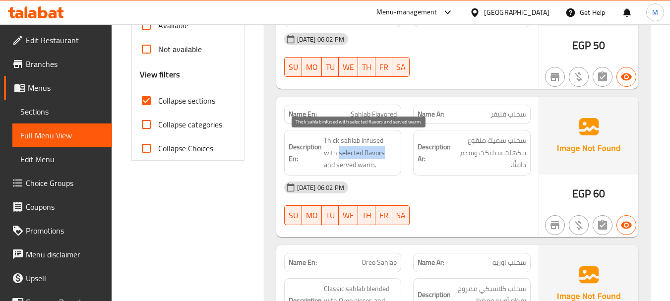
click at [385, 154] on span "Thick sahlab infused with selected flavors and served warm." at bounding box center [360, 152] width 73 height 37
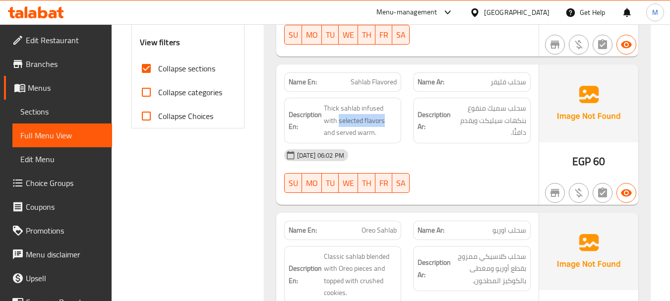
scroll to position [397, 0]
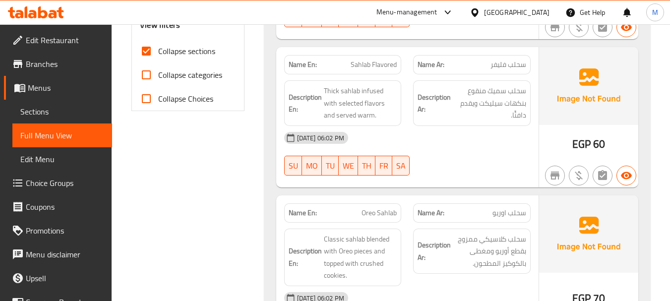
click at [441, 141] on div "[DATE] 06:02 PM" at bounding box center [407, 138] width 258 height 24
click at [350, 98] on span "Thick sahlab infused with selected flavors and served warm." at bounding box center [360, 103] width 73 height 37
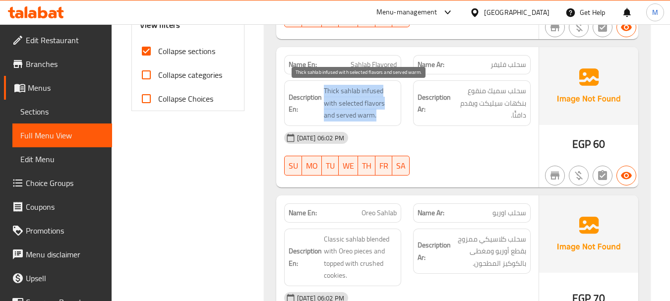
click at [350, 98] on span "Thick sahlab infused with selected flavors and served warm." at bounding box center [360, 103] width 73 height 37
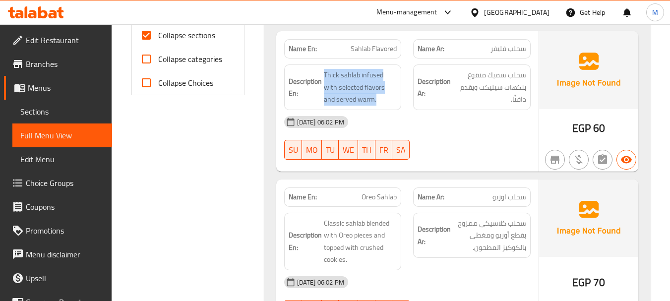
scroll to position [347, 0]
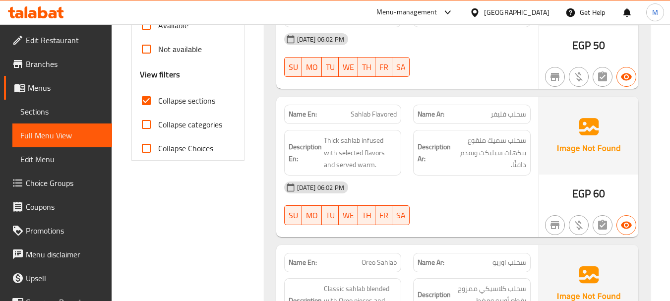
click at [371, 115] on span "Sahlab Flavored" at bounding box center [374, 114] width 46 height 10
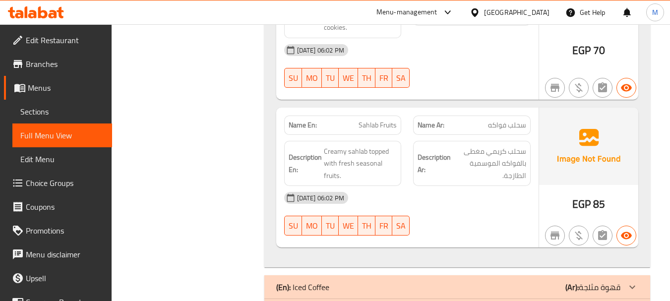
scroll to position [496, 0]
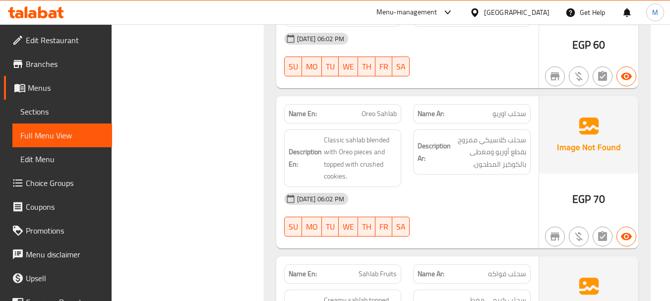
click at [439, 207] on div "[DATE] 06:02 PM" at bounding box center [407, 199] width 258 height 24
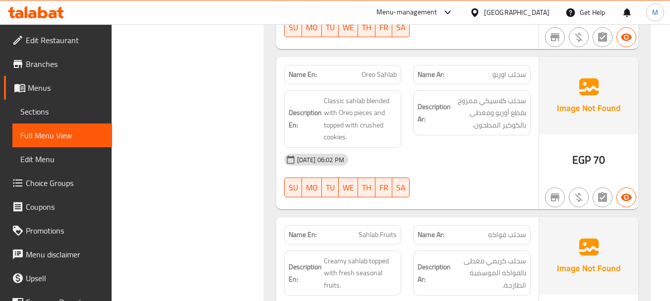
scroll to position [595, 0]
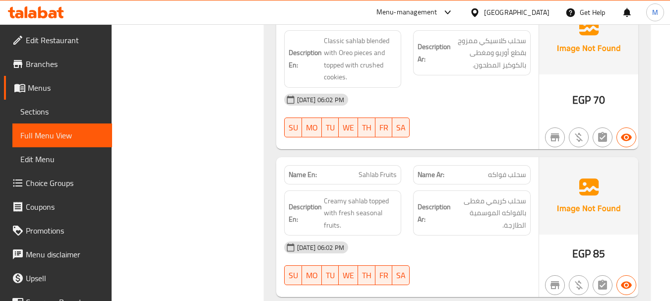
click at [443, 245] on div "[DATE] 06:02 PM" at bounding box center [407, 248] width 258 height 24
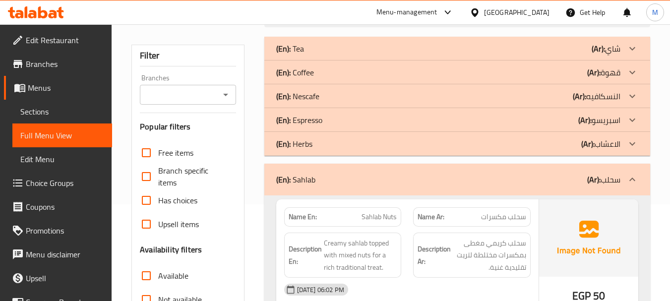
scroll to position [198, 0]
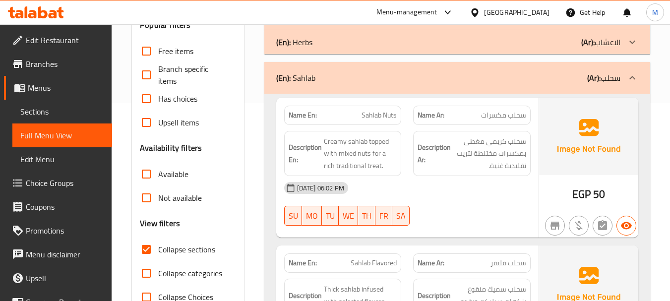
click at [395, 75] on div "(En): Sahlab (Ar): سحلب" at bounding box center [448, 78] width 344 height 12
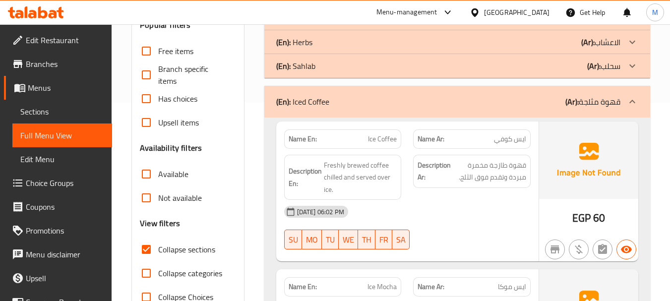
click at [459, 199] on div "Description Ar: قهوة طازجة مخمرة مبردة وتقدم فوق الثلج." at bounding box center [471, 178] width 129 height 58
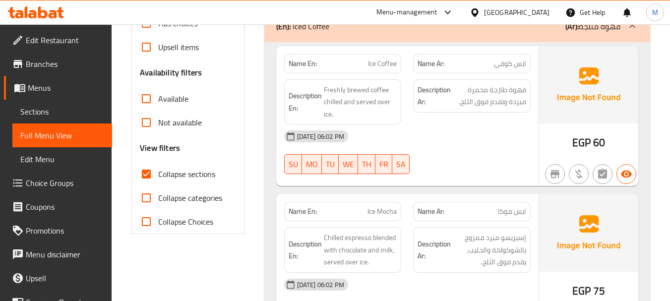
scroll to position [298, 0]
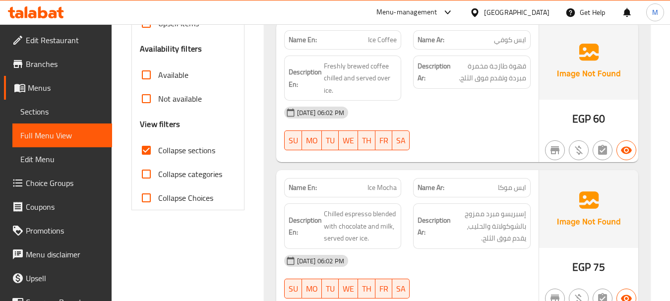
click at [452, 256] on div "[DATE] 06:02 PM" at bounding box center [407, 261] width 258 height 24
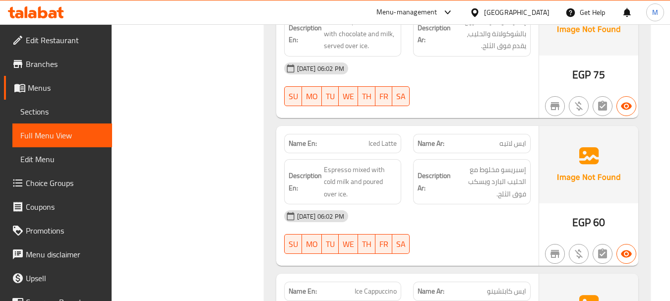
scroll to position [545, 0]
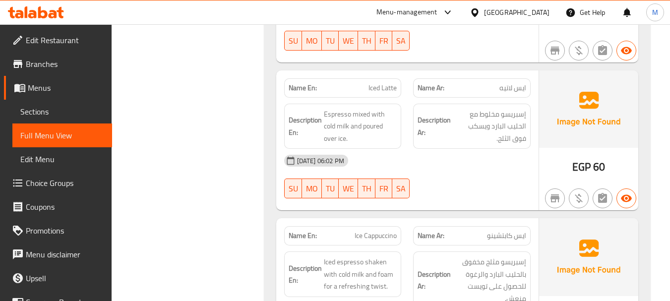
click at [439, 176] on div "[DATE] 06:02 PM SU MO TU WE TH FR SA" at bounding box center [407, 177] width 258 height 56
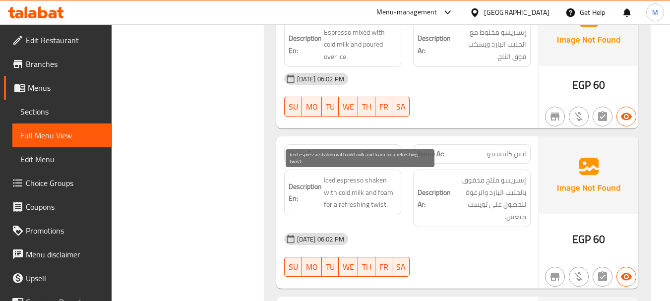
scroll to position [645, 0]
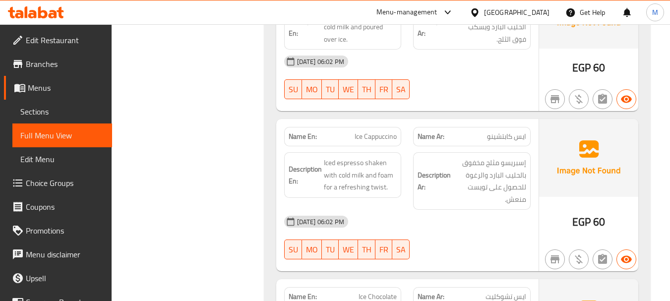
click at [412, 206] on div "Description Ar: إسبريسو مثلج مخفوق بالحليب البارد والرغوة للحصول على تويست منعش." at bounding box center [471, 180] width 129 height 69
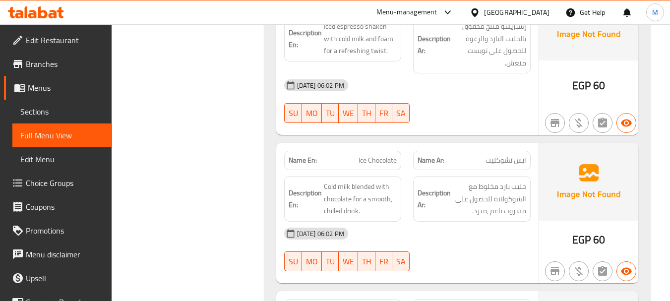
scroll to position [843, 0]
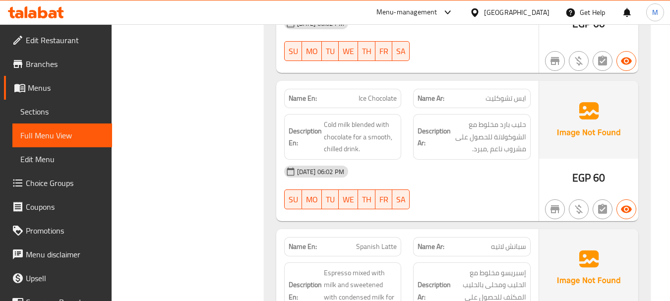
click at [427, 191] on div "[DATE] 06:02 PM SU MO TU WE TH FR SA" at bounding box center [407, 188] width 258 height 56
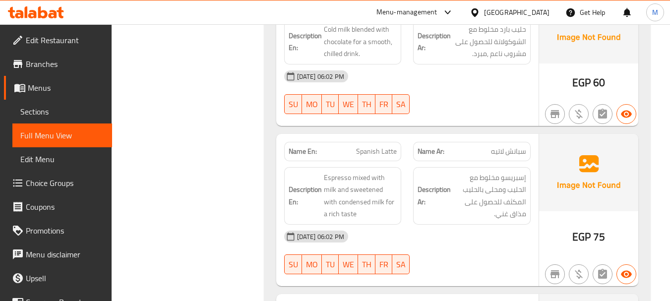
scroll to position [942, 0]
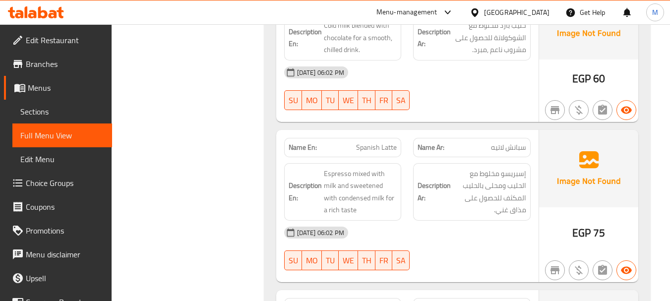
click at [430, 238] on div "[DATE] 06:02 PM" at bounding box center [407, 233] width 258 height 24
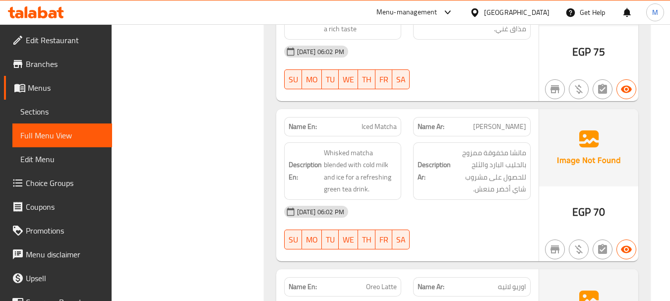
scroll to position [1140, 0]
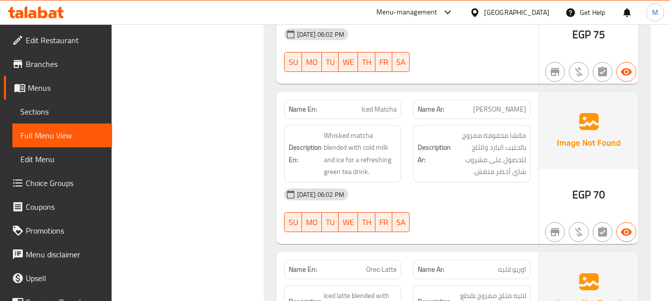
click at [422, 190] on div "[DATE] 06:02 PM" at bounding box center [407, 194] width 258 height 24
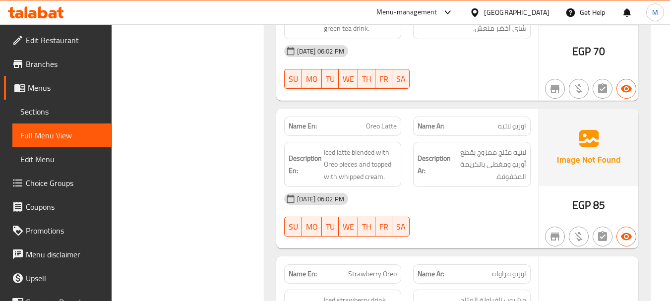
scroll to position [1289, 0]
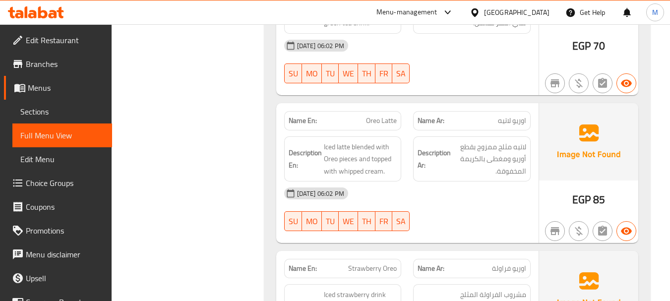
click at [449, 211] on div "[DATE] 06:02 PM SU MO TU WE TH FR SA" at bounding box center [407, 209] width 258 height 56
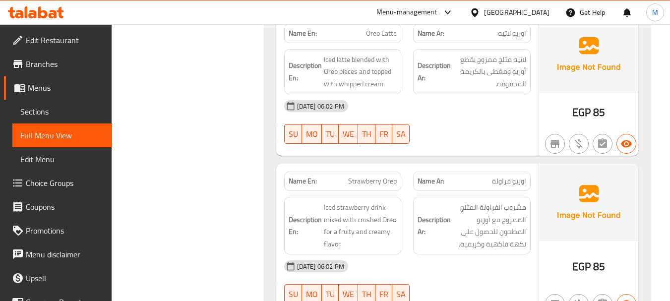
scroll to position [1438, 0]
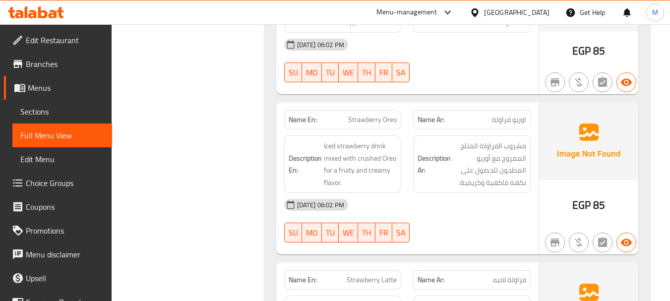
click at [415, 207] on div "[DATE] 06:02 PM" at bounding box center [407, 205] width 258 height 24
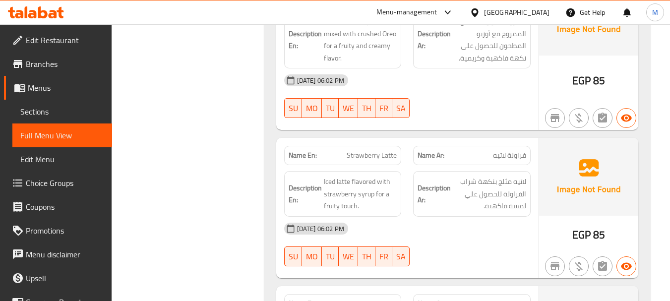
scroll to position [1587, 0]
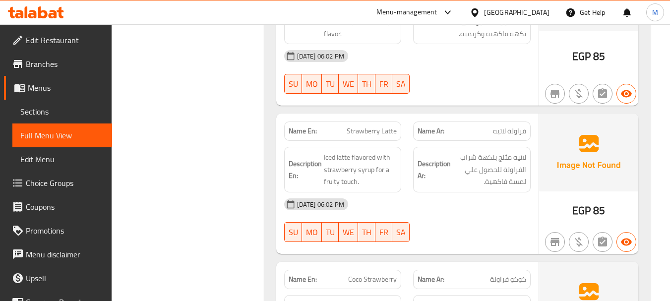
click at [446, 227] on div "[DATE] 06:02 PM SU MO TU WE TH FR SA" at bounding box center [407, 220] width 258 height 56
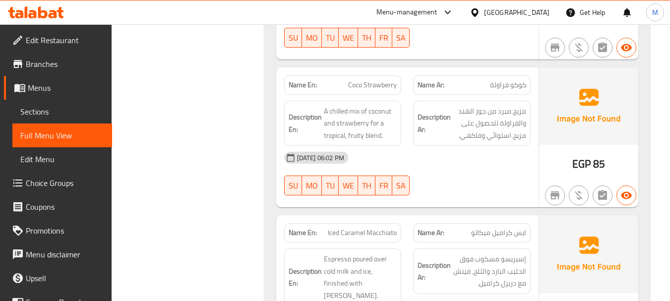
scroll to position [1785, 0]
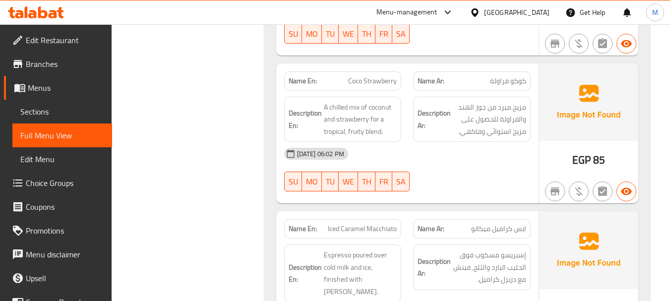
click at [443, 174] on div "[DATE] 06:02 PM SU MO TU WE TH FR SA" at bounding box center [407, 170] width 258 height 56
click at [468, 187] on div at bounding box center [471, 191] width 129 height 12
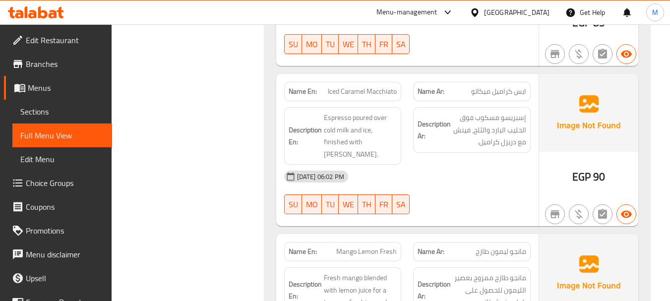
scroll to position [2033, 0]
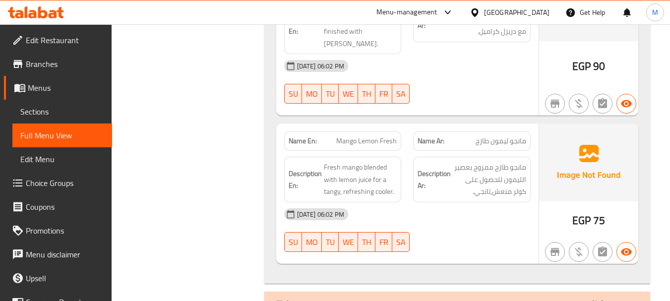
click at [428, 225] on div "[DATE] 06:02 PM" at bounding box center [407, 214] width 258 height 24
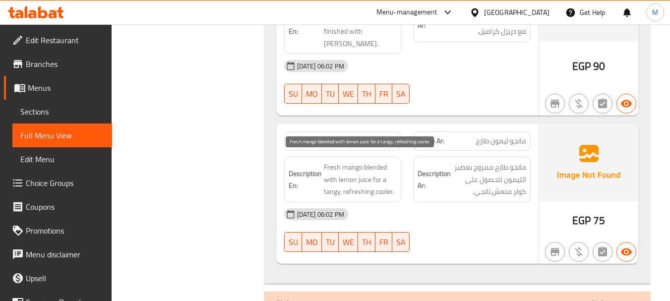
click at [386, 192] on span "Fresh mango blended with lemon juice for a tangy, refreshing cooler." at bounding box center [360, 179] width 73 height 37
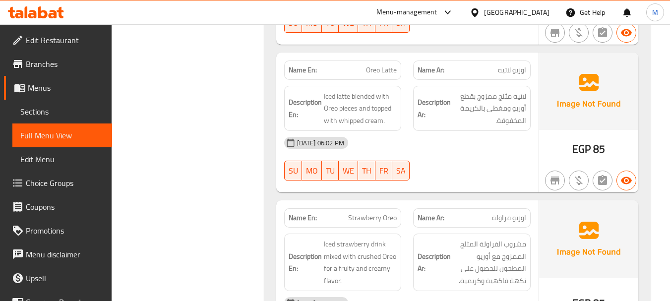
scroll to position [1339, 0]
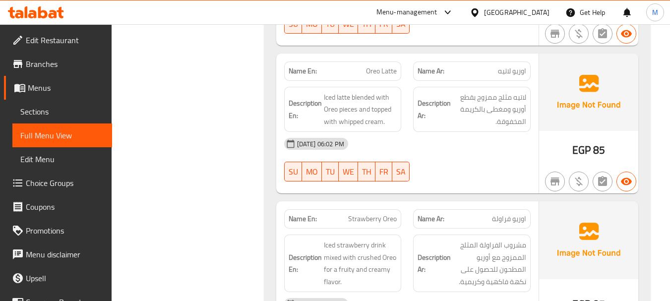
click at [451, 169] on div "[DATE] 06:02 PM SU MO TU WE TH FR SA" at bounding box center [407, 160] width 258 height 56
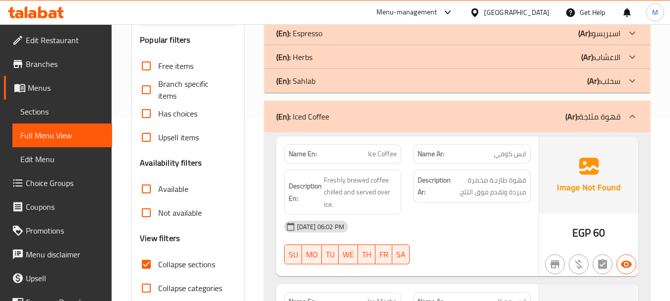
scroll to position [248, 0]
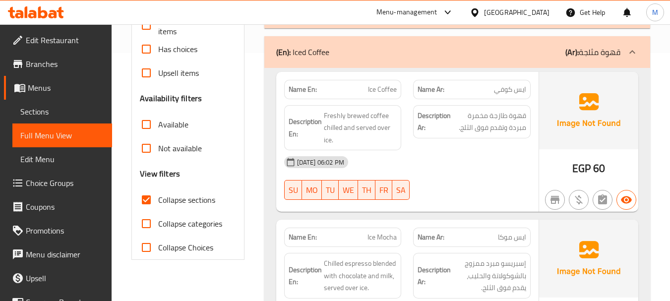
click at [313, 61] on div "(En): Iced Coffee (Ar): قهوة مثلجة" at bounding box center [457, 52] width 386 height 32
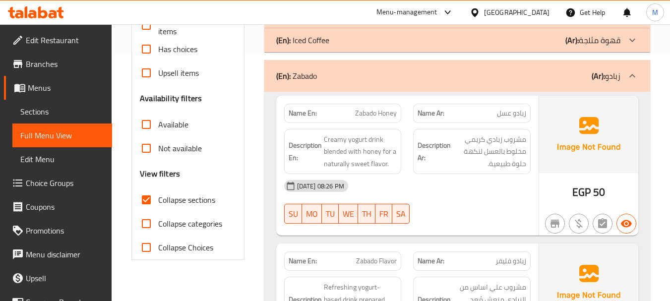
click at [464, 201] on div "[DATE] 08:26 PM SU MO TU WE TH FR SA" at bounding box center [407, 202] width 258 height 56
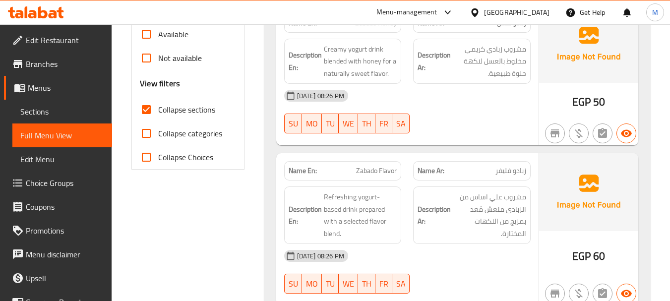
scroll to position [347, 0]
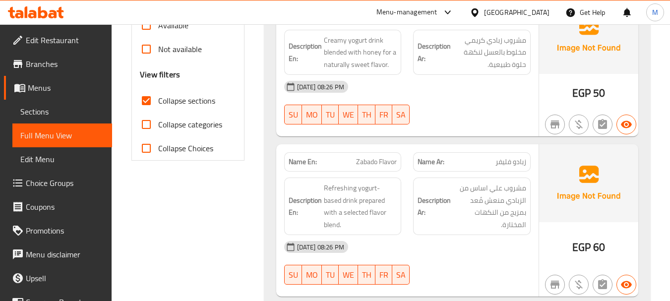
click at [430, 235] on div "[DATE] 08:26 PM" at bounding box center [407, 247] width 258 height 24
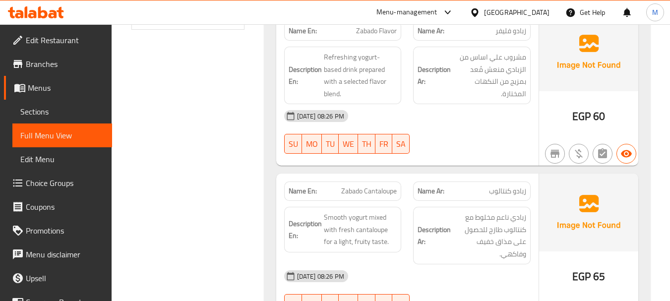
scroll to position [496, 0]
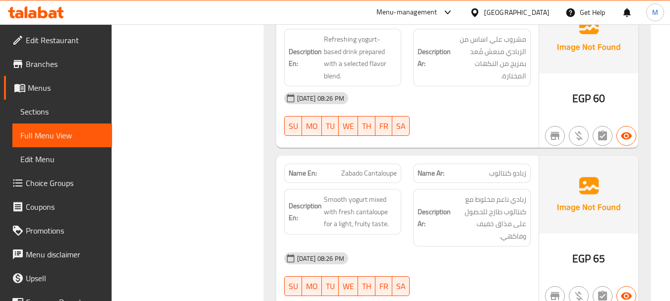
click at [429, 248] on div "[DATE] 08:26 PM" at bounding box center [407, 258] width 258 height 24
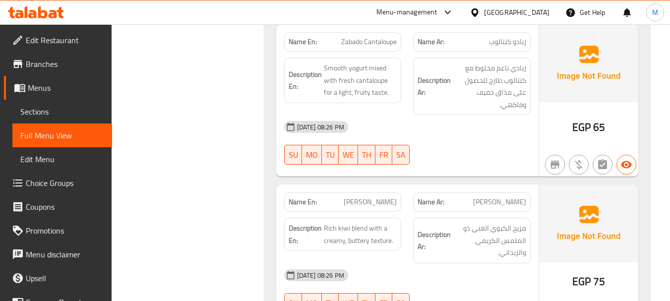
scroll to position [645, 0]
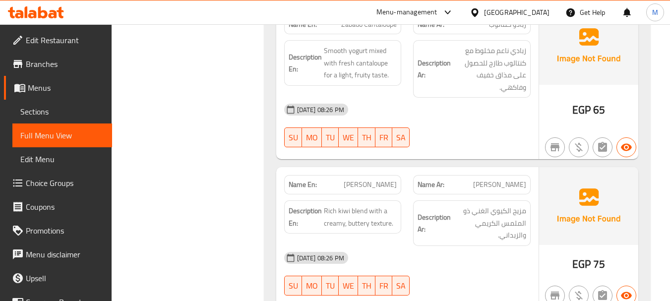
click at [430, 246] on div "[DATE] 08:26 PM" at bounding box center [407, 258] width 258 height 24
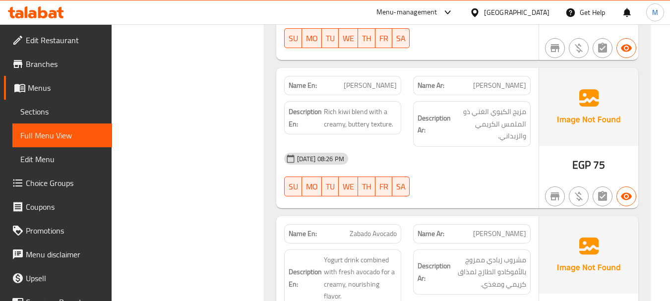
scroll to position [793, 0]
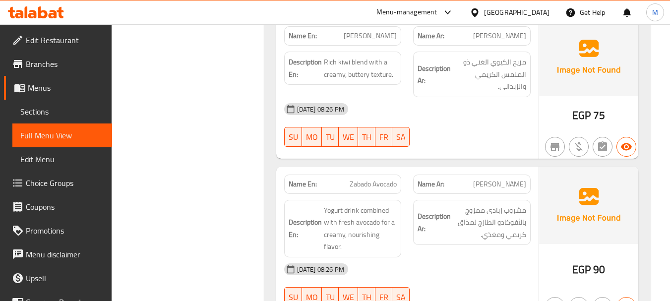
click at [428, 241] on div "Description Ar: مشروب زبادي ممزوج بالأفوكادو الطازج لمذاق كريمي ومغذي." at bounding box center [471, 228] width 129 height 69
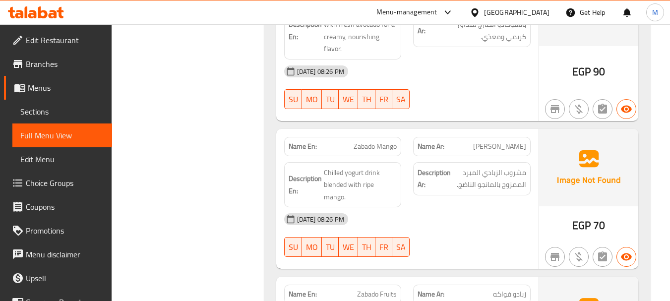
scroll to position [992, 0]
click at [459, 211] on div "[DATE] 08:26 PM" at bounding box center [407, 219] width 258 height 24
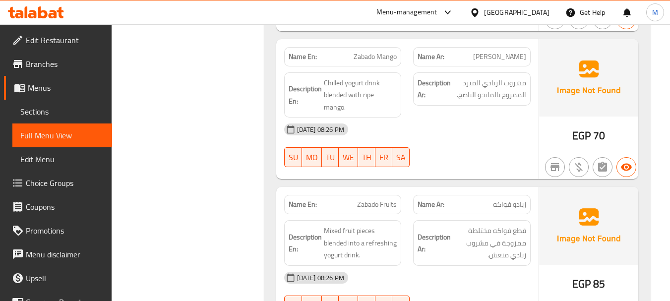
scroll to position [1091, 0]
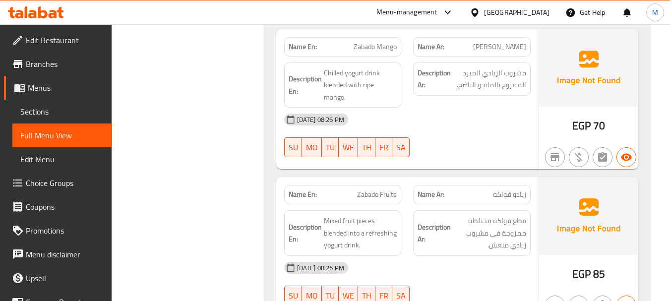
click at [454, 256] on div "[DATE] 08:26 PM" at bounding box center [407, 268] width 258 height 24
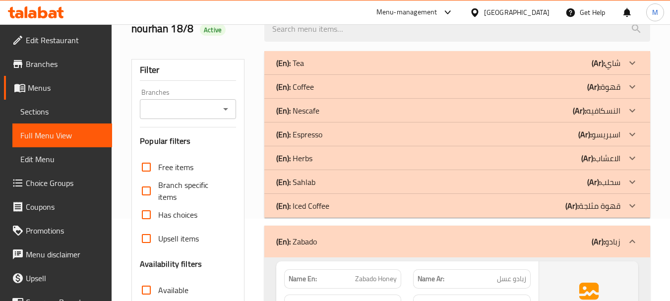
scroll to position [149, 0]
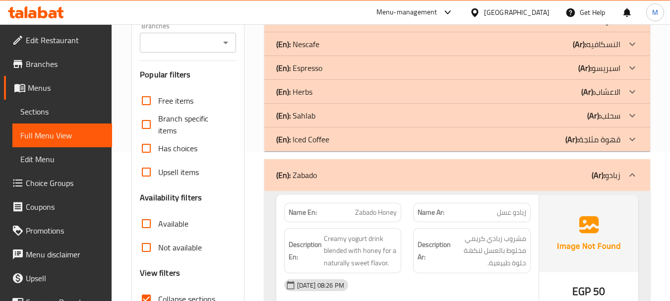
click at [366, 179] on div "(En): [PERSON_NAME] (Ar): زبادو" at bounding box center [448, 175] width 344 height 12
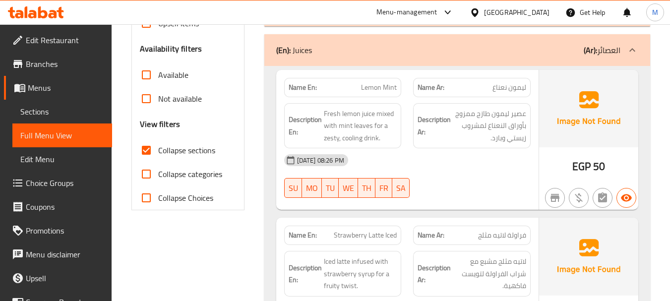
scroll to position [347, 0]
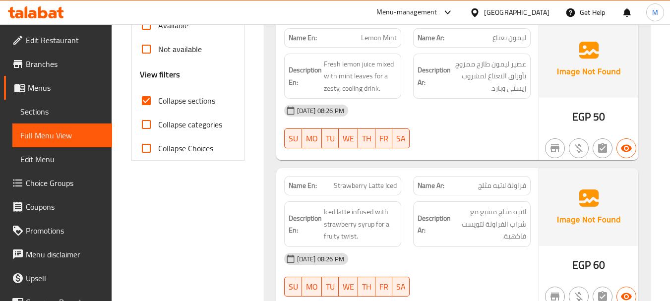
click at [450, 256] on div "[DATE] 08:26 PM" at bounding box center [407, 259] width 258 height 24
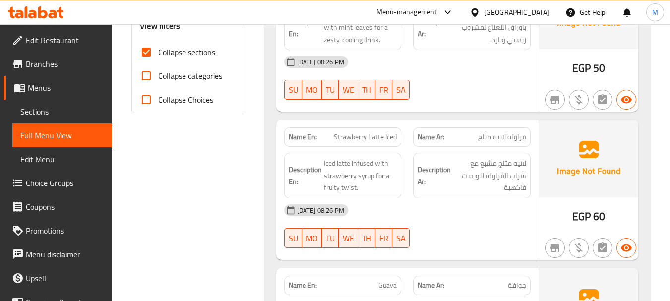
scroll to position [397, 0]
click at [450, 219] on div "[DATE] 08:26 PM" at bounding box center [407, 209] width 258 height 24
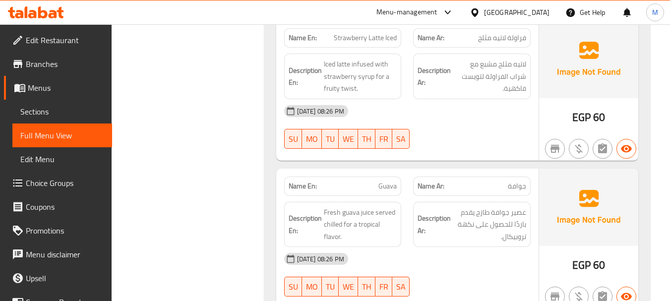
scroll to position [496, 0]
click at [460, 256] on div "[DATE] 08:26 PM" at bounding box center [407, 258] width 258 height 24
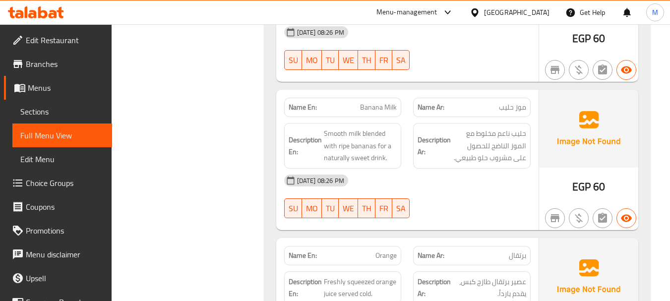
scroll to position [744, 0]
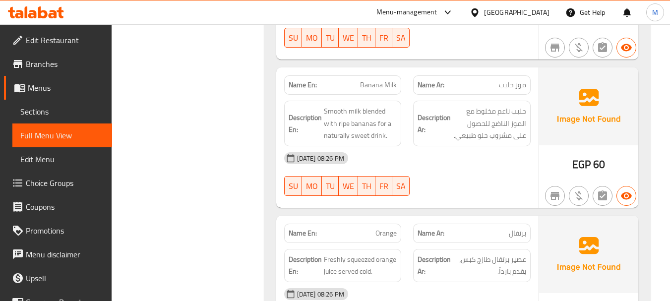
click at [454, 187] on div "[DATE] 08:26 PM SU MO TU WE TH FR SA" at bounding box center [407, 174] width 258 height 56
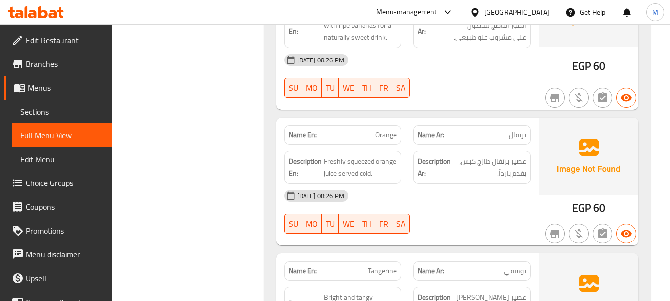
scroll to position [843, 0]
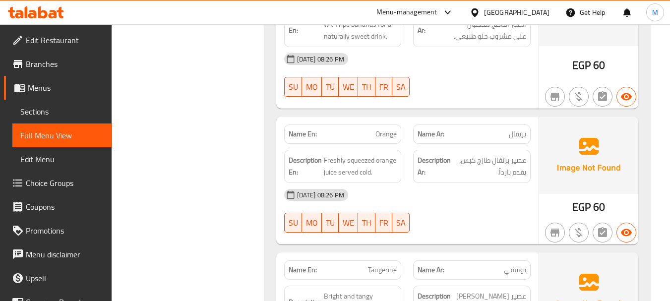
click at [448, 214] on div "[DATE] 08:26 PM SU MO TU WE TH FR SA" at bounding box center [407, 211] width 258 height 56
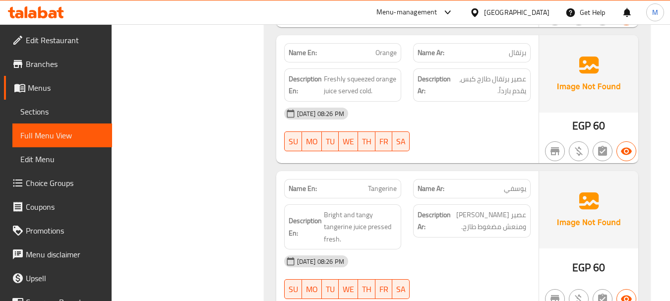
scroll to position [992, 0]
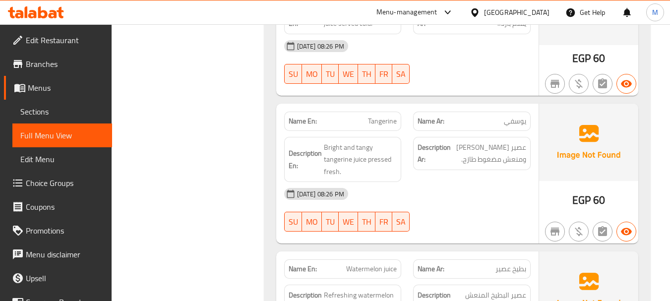
click at [422, 196] on div "[DATE] 08:26 PM" at bounding box center [407, 194] width 258 height 24
click at [335, 146] on span "Bright and tangy tangerine juice pressed fresh." at bounding box center [360, 159] width 73 height 37
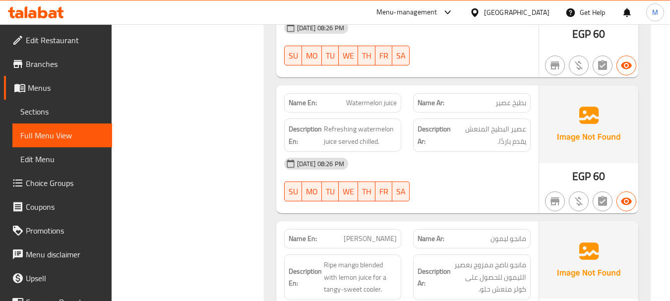
scroll to position [1140, 0]
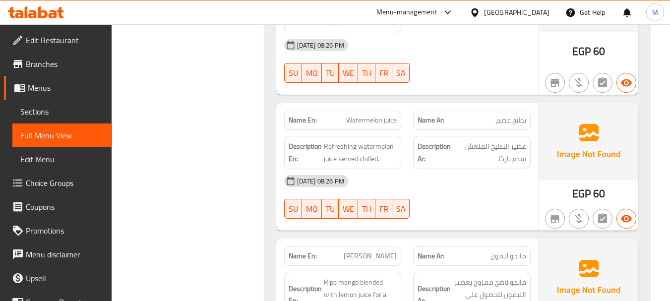
click at [476, 212] on div "[DATE] 08:26 PM SU MO TU WE TH FR SA" at bounding box center [407, 197] width 258 height 56
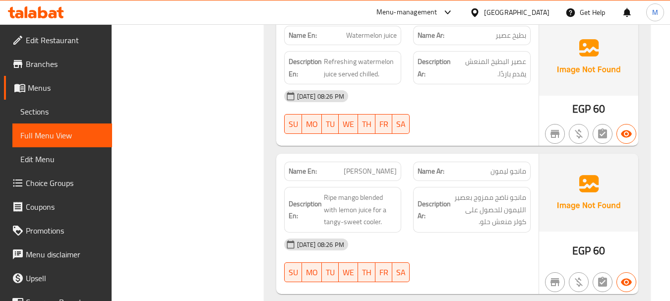
scroll to position [1240, 0]
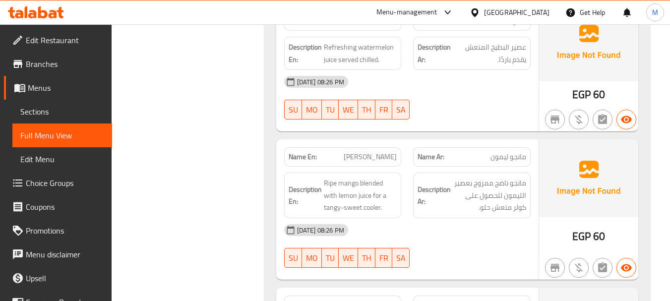
click at [419, 223] on div "[DATE] 08:26 PM" at bounding box center [407, 230] width 258 height 24
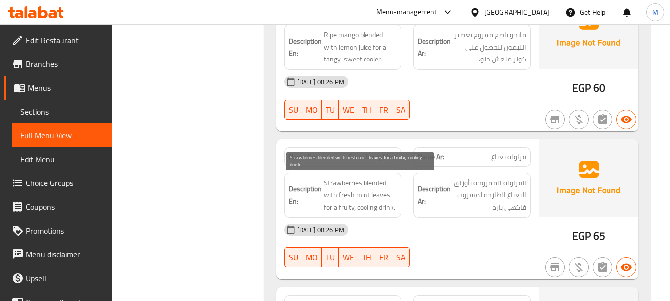
scroll to position [1388, 0]
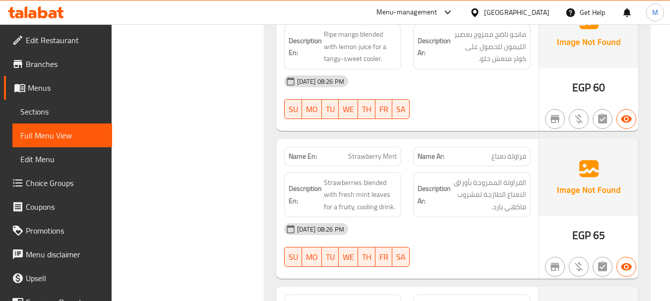
click at [406, 202] on div "Description En: Strawberries blended with fresh mint leaves for a fruity, cooli…" at bounding box center [342, 195] width 129 height 58
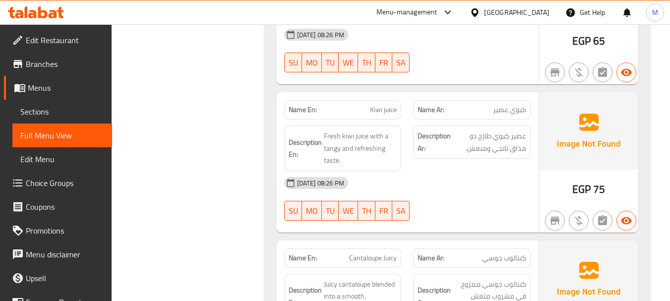
scroll to position [1587, 0]
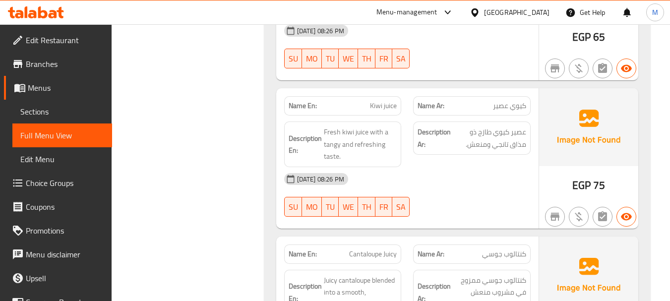
click at [429, 207] on div "[DATE] 08:26 PM SU MO TU WE TH FR SA" at bounding box center [407, 195] width 258 height 56
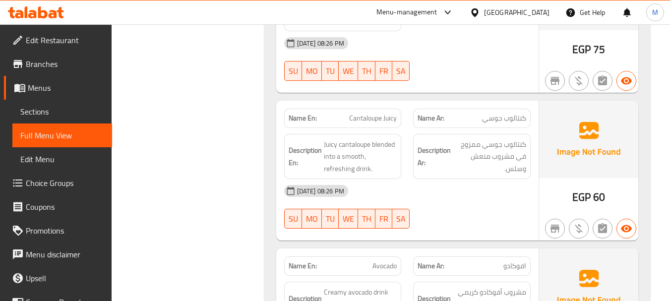
scroll to position [1735, 0]
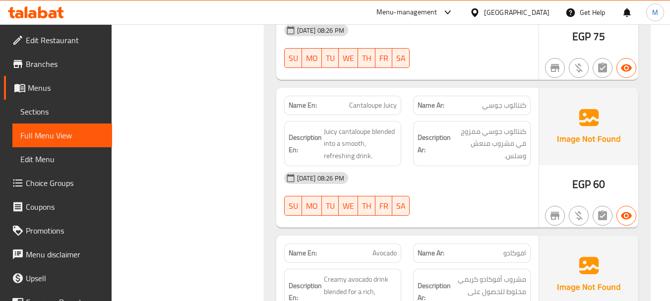
click at [451, 187] on div "[DATE] 08:26 PM" at bounding box center [407, 178] width 258 height 24
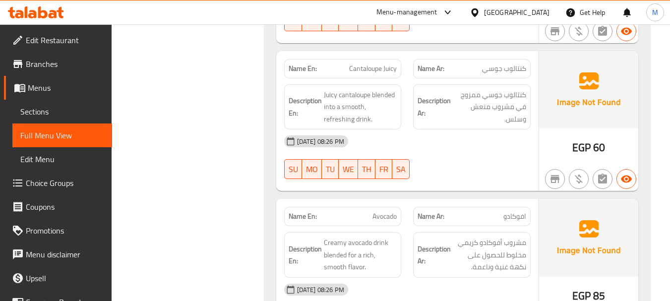
scroll to position [1835, 0]
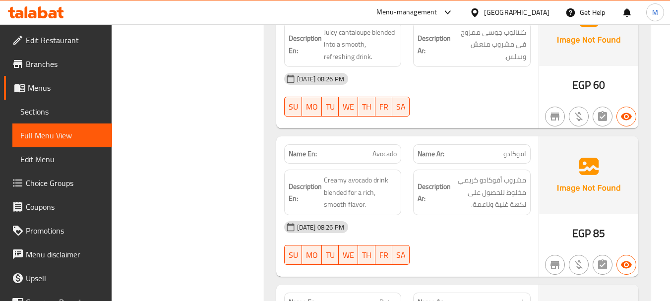
click at [403, 222] on div "[DATE] 08:26 PM" at bounding box center [407, 227] width 258 height 24
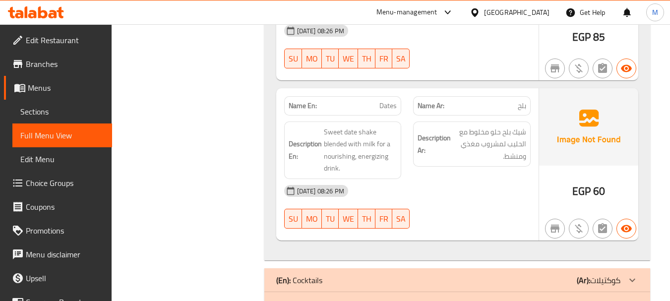
scroll to position [2033, 0]
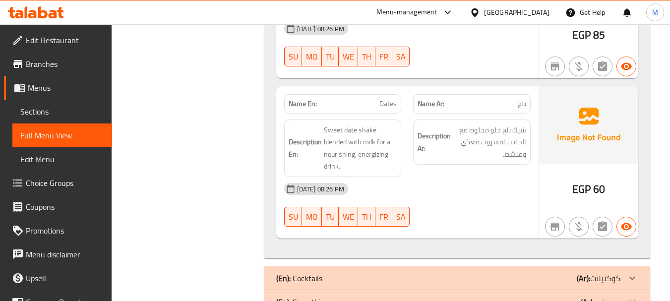
click at [449, 195] on div "[DATE] 08:26 PM" at bounding box center [407, 189] width 258 height 24
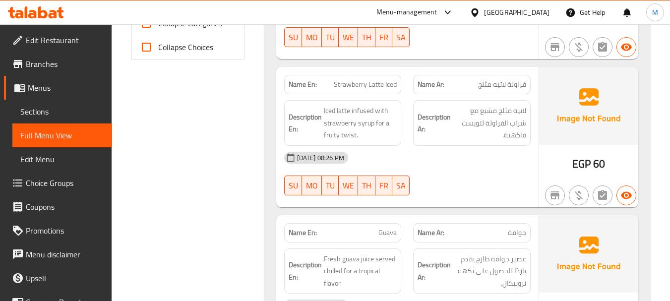
scroll to position [298, 0]
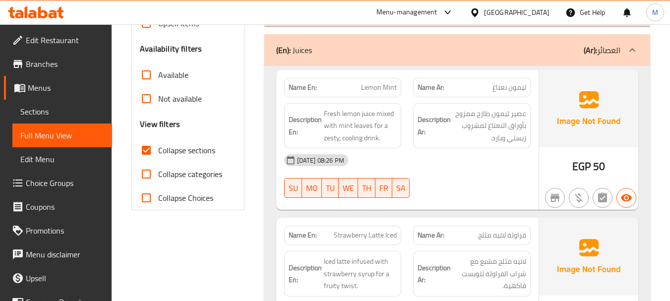
click at [400, 50] on div "(En): Juices (Ar): العصائر" at bounding box center [448, 50] width 344 height 12
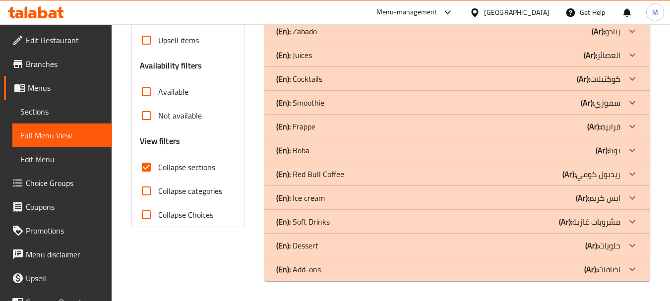
scroll to position [281, 0]
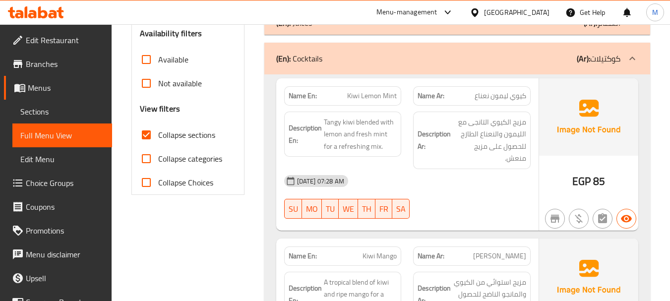
scroll to position [330, 0]
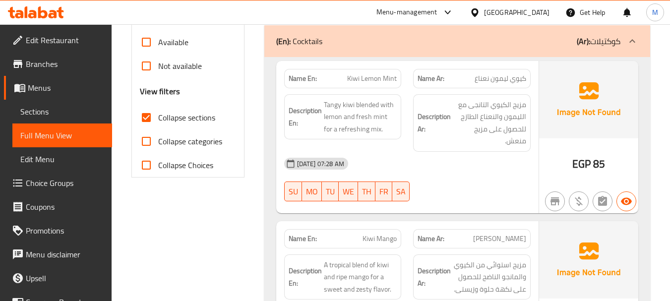
click at [419, 162] on div "[DATE] 07:28 AM" at bounding box center [407, 164] width 258 height 24
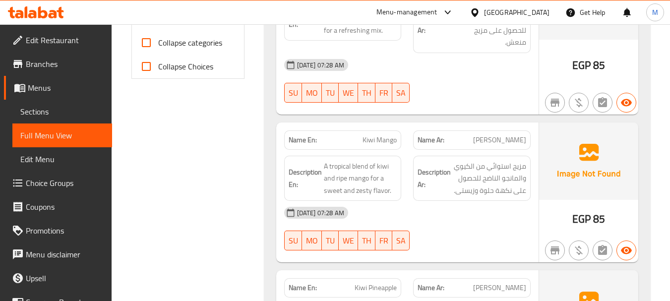
scroll to position [429, 0]
click at [422, 206] on div "[DATE] 07:28 AM" at bounding box center [407, 212] width 258 height 24
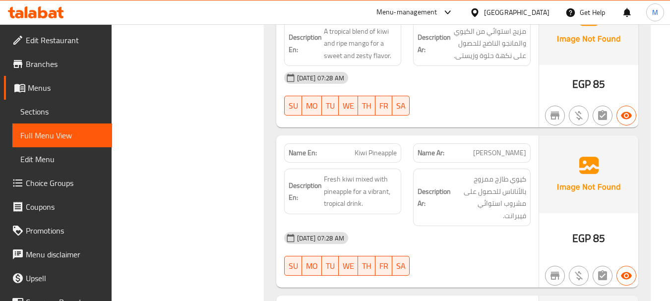
scroll to position [578, 0]
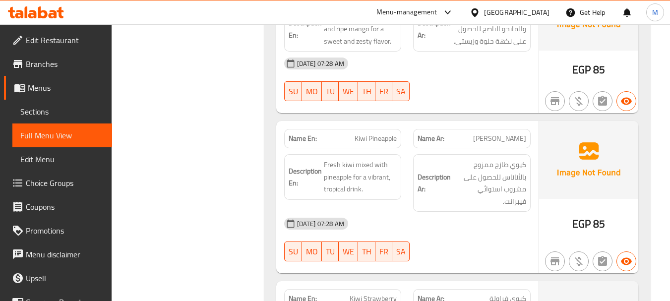
click at [428, 212] on div "[DATE] 07:28 AM" at bounding box center [407, 224] width 258 height 24
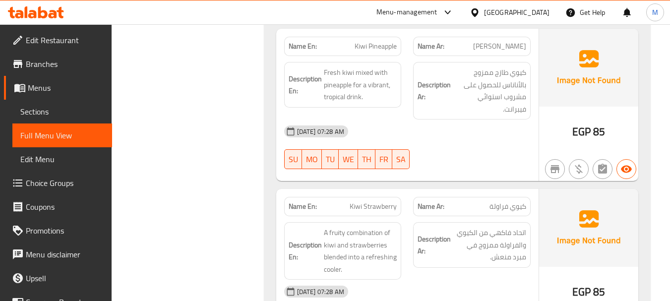
scroll to position [727, 0]
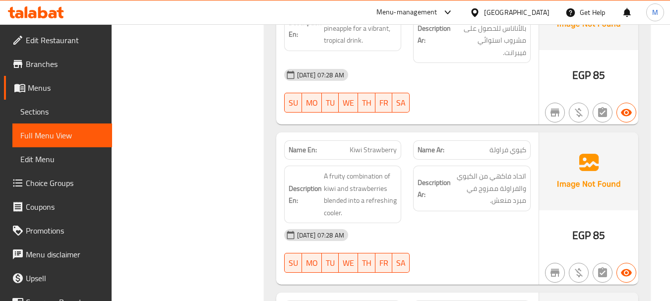
click at [436, 223] on div "[DATE] 07:28 AM" at bounding box center [407, 235] width 258 height 24
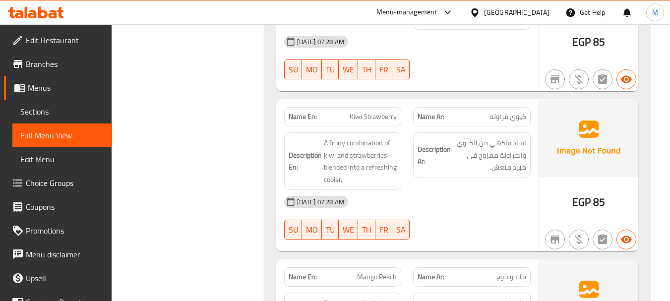
scroll to position [776, 0]
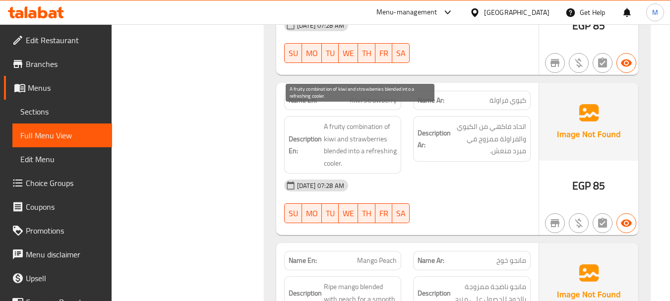
click at [352, 120] on span "A fruity combination of kiwi and strawberries blended into a refreshing cooler." at bounding box center [360, 144] width 73 height 49
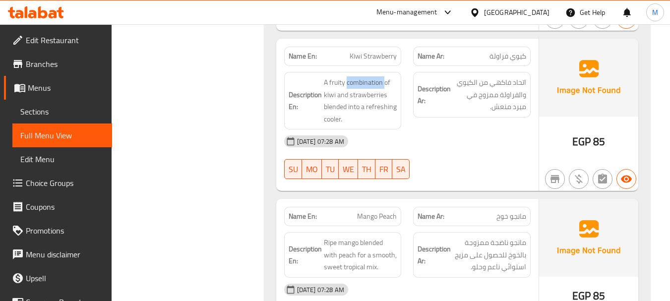
scroll to position [876, 0]
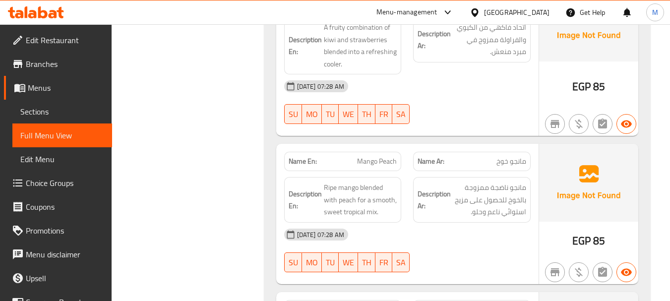
click at [424, 223] on div "[DATE] 07:28 AM" at bounding box center [407, 235] width 258 height 24
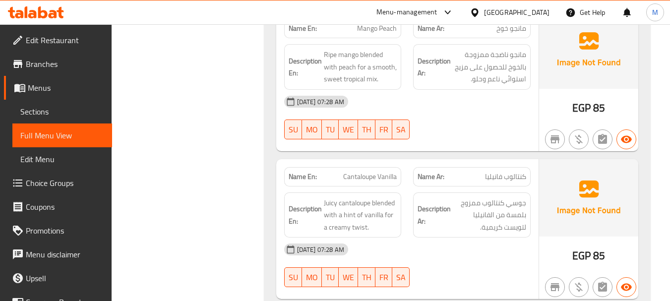
scroll to position [1024, 0]
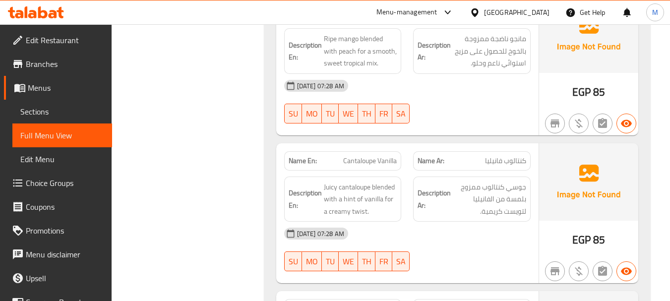
click at [404, 222] on div "[DATE] 07:28 AM" at bounding box center [407, 234] width 258 height 24
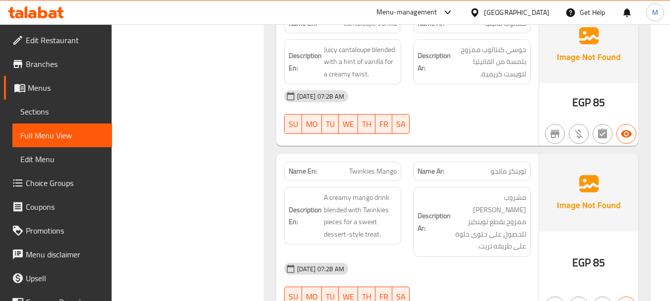
scroll to position [1223, 0]
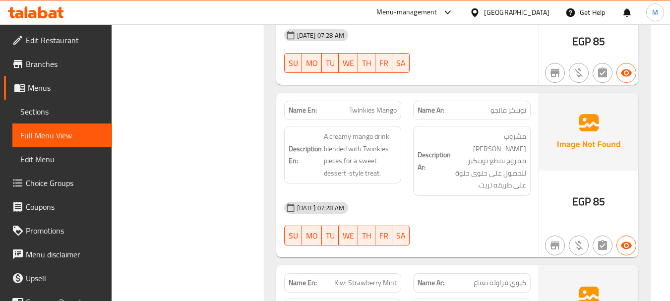
click at [420, 196] on div "[DATE] 07:28 AM" at bounding box center [407, 208] width 258 height 24
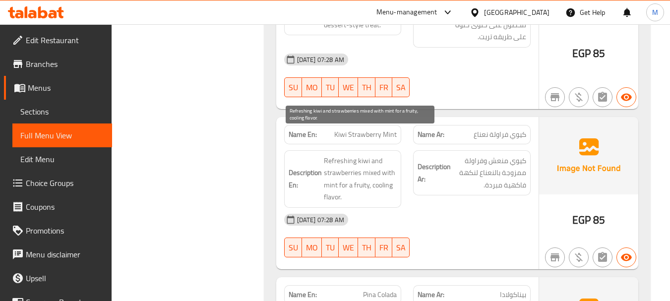
scroll to position [1371, 0]
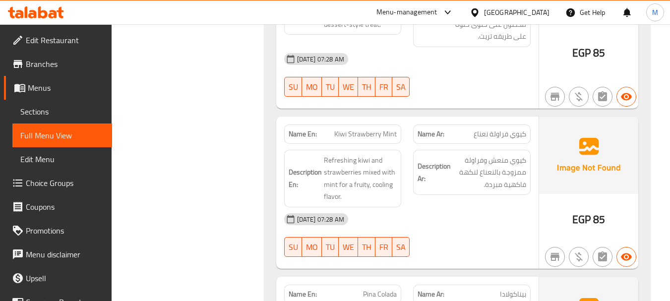
click at [440, 207] on div "[DATE] 07:28 AM" at bounding box center [407, 219] width 258 height 24
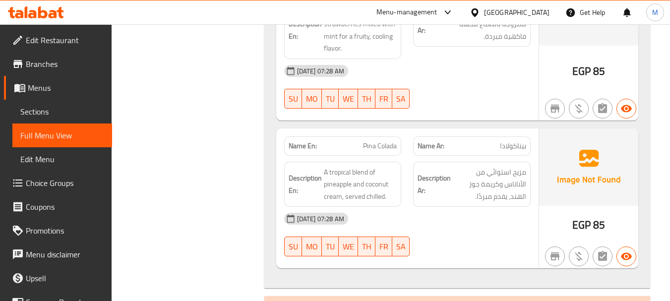
scroll to position [1520, 0]
click at [460, 206] on div "[DATE] 07:28 AM" at bounding box center [407, 218] width 258 height 24
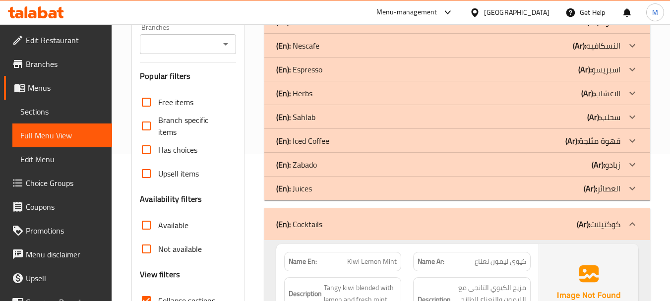
scroll to position [149, 0]
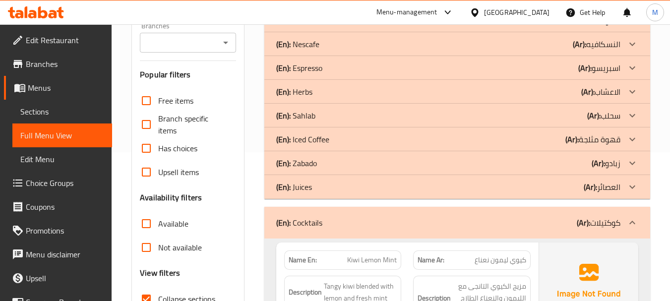
click at [378, 224] on div "(En): Cocktails (Ar): كوكتيلات" at bounding box center [448, 223] width 344 height 12
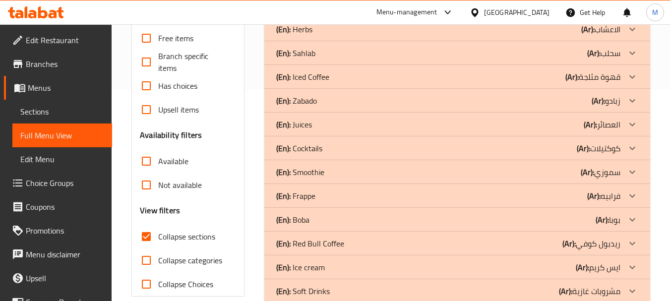
scroll to position [248, 0]
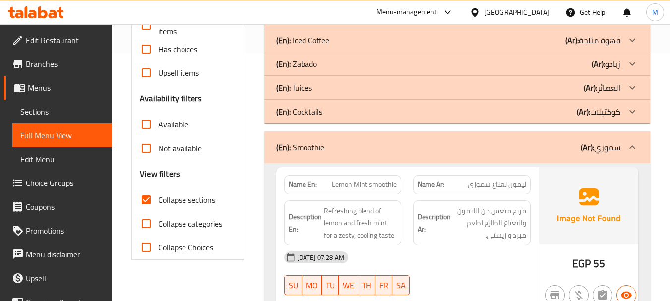
scroll to position [298, 0]
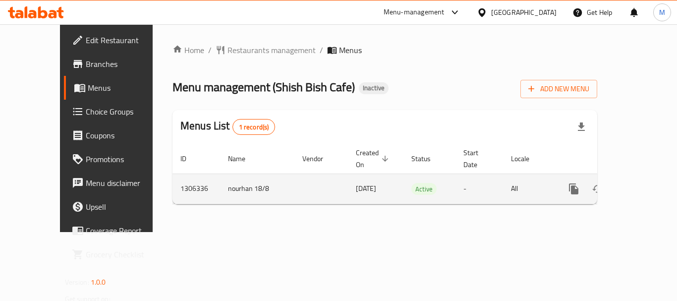
click at [641, 183] on icon "enhanced table" at bounding box center [646, 189] width 12 height 12
